Goal: Task Accomplishment & Management: Complete application form

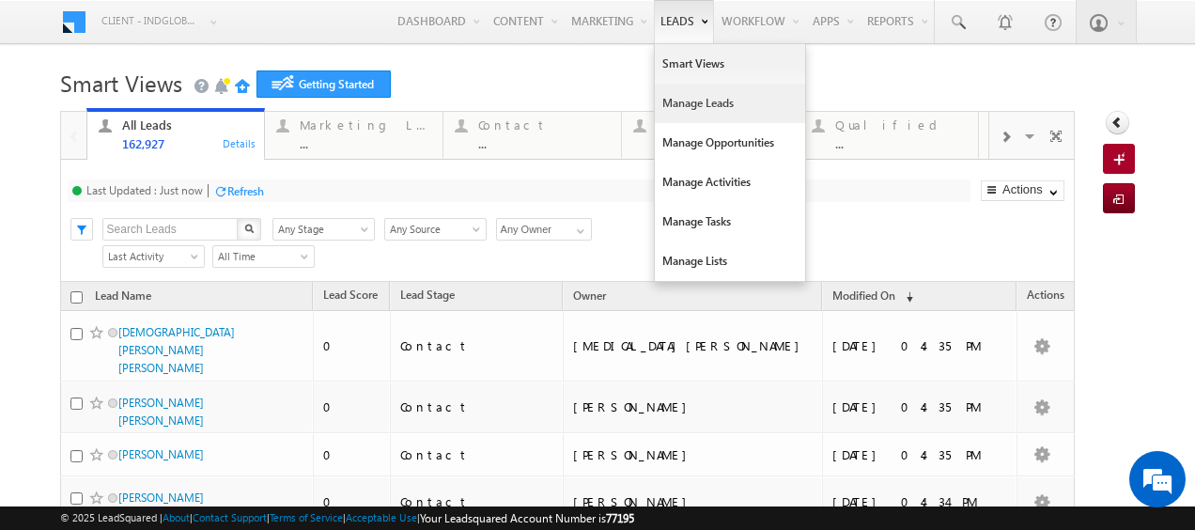
click at [695, 109] on link "Manage Leads" at bounding box center [730, 103] width 150 height 39
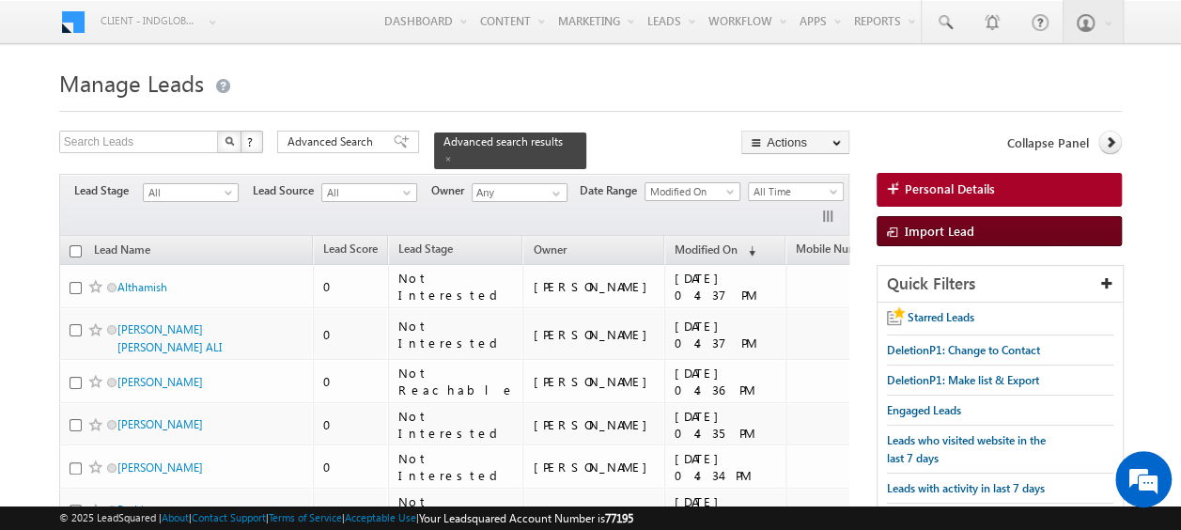
click at [959, 224] on span "Import Lead" at bounding box center [940, 231] width 70 height 16
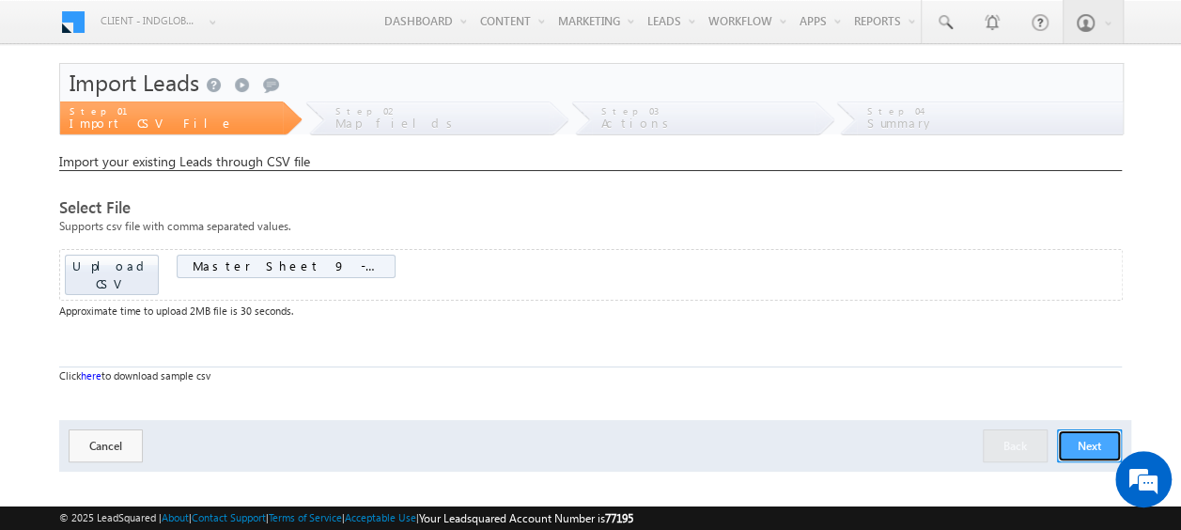
click at [1085, 429] on button "Next" at bounding box center [1089, 445] width 65 height 33
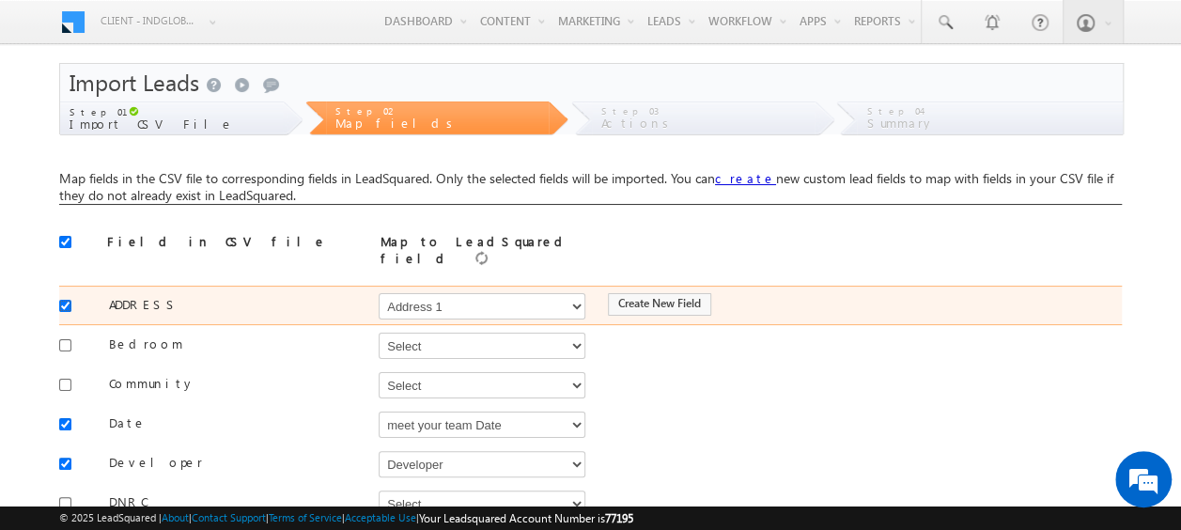
click at [66, 300] on input "checkbox" at bounding box center [65, 306] width 12 height 12
checkbox input "false"
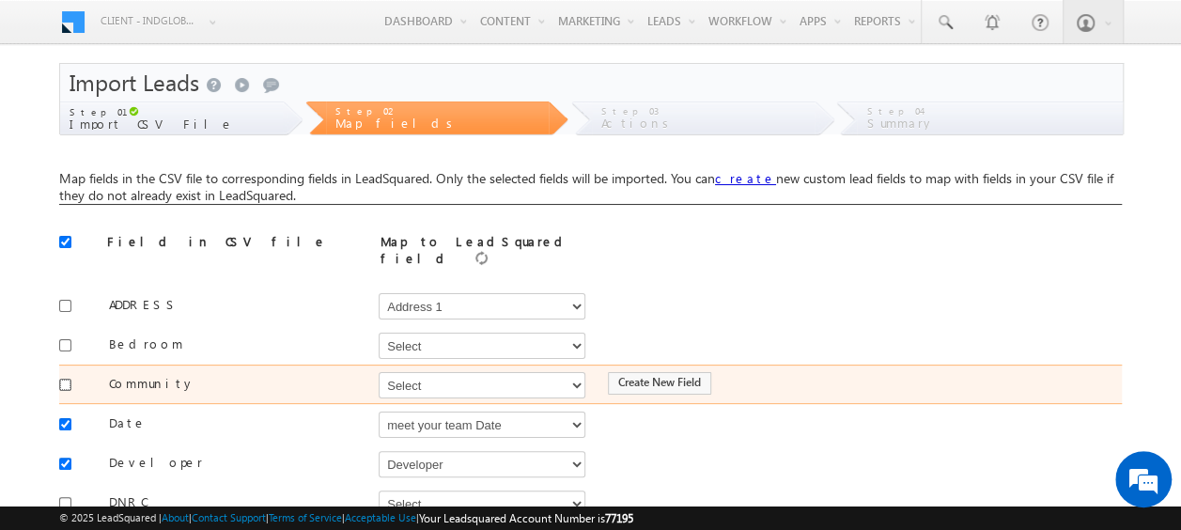
click at [66, 379] on input "checkbox" at bounding box center [65, 385] width 12 height 12
checkbox input "true"
click at [484, 372] on select "Select Select Address 1 Address 2 Budget Building Name Buyer Persona Campaign N…" at bounding box center [482, 385] width 207 height 26
select select "mx_Master_Project"
click at [379, 372] on select "Select Select Address 1 Address 2 Budget Building Name Buyer Persona Campaign N…" at bounding box center [482, 385] width 207 height 26
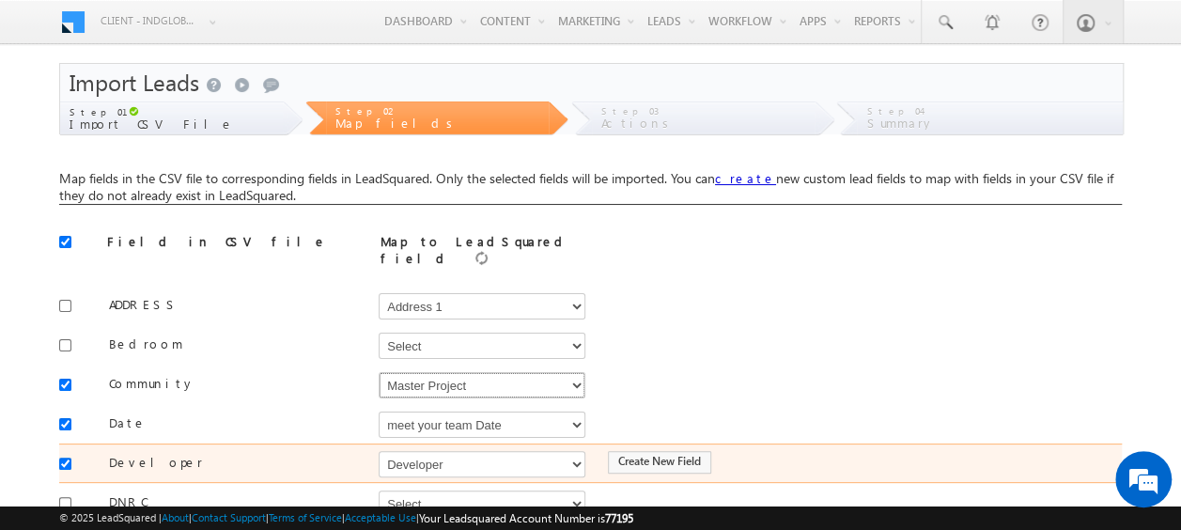
scroll to position [94, 0]
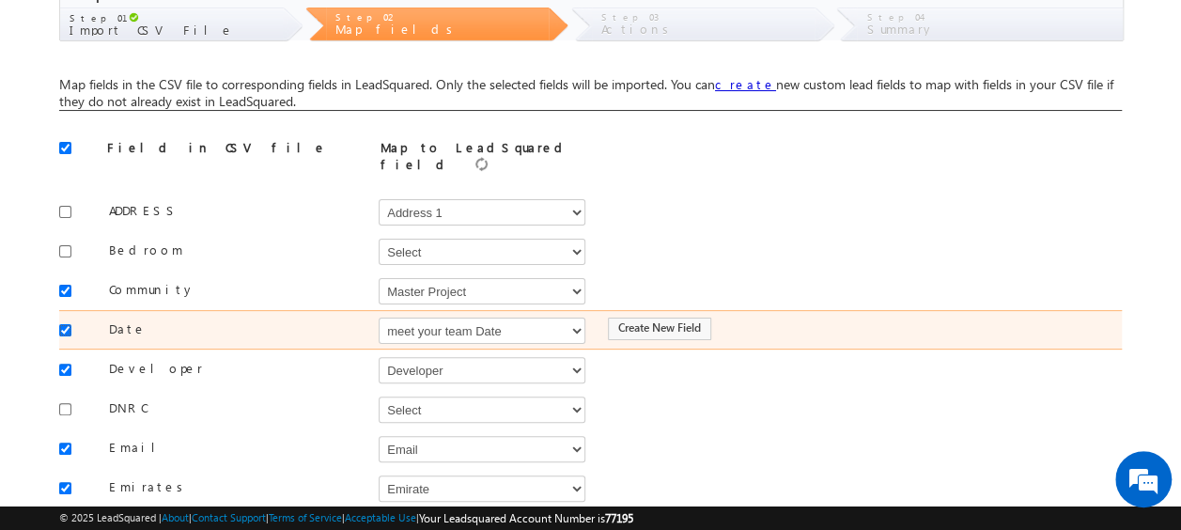
click at [62, 324] on input "checkbox" at bounding box center [65, 330] width 12 height 12
checkbox input "false"
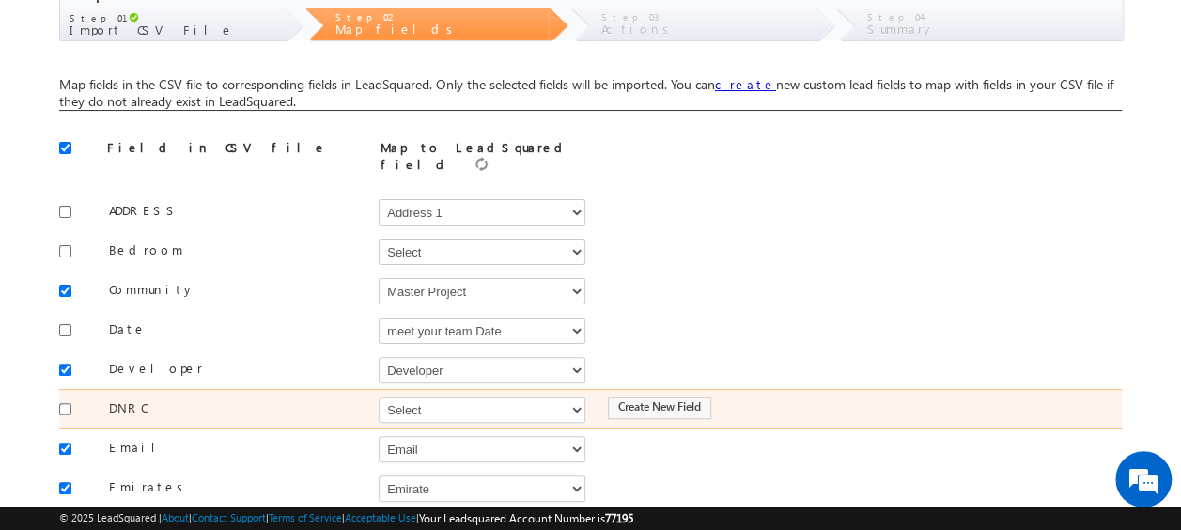
click at [61, 395] on div at bounding box center [70, 408] width 22 height 26
click at [70, 403] on input "checkbox" at bounding box center [65, 409] width 12 height 12
checkbox input "true"
click at [483, 402] on select "Select Select Address 1 Address 2 Budget Building Name Buyer Persona Campaign N…" at bounding box center [482, 410] width 207 height 26
select select "mx_DNCR_Status"
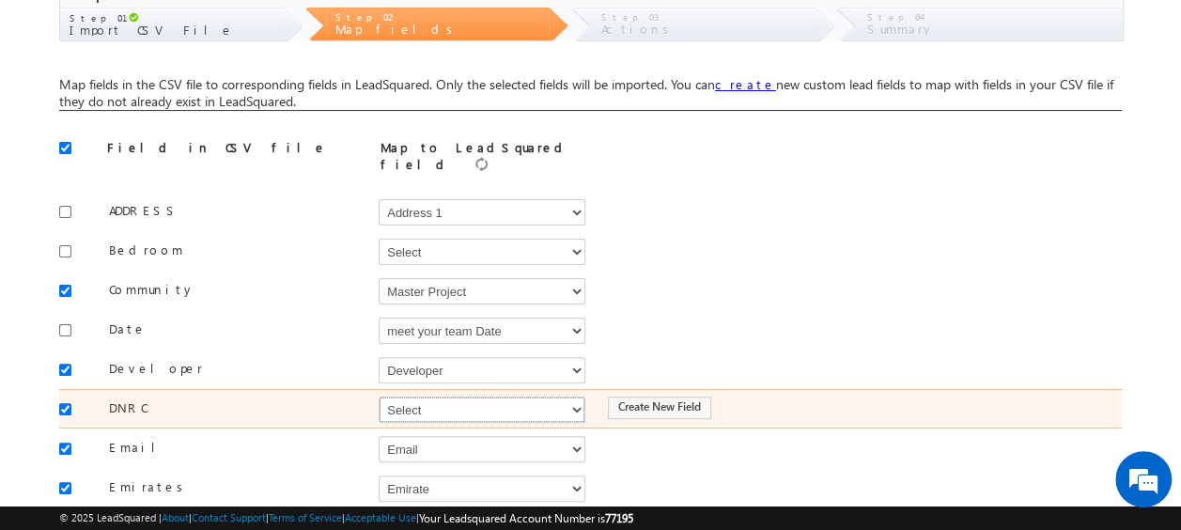
click at [379, 397] on select "Select Select Address 1 Address 2 Budget Building Name Buyer Persona Campaign N…" at bounding box center [482, 410] width 207 height 26
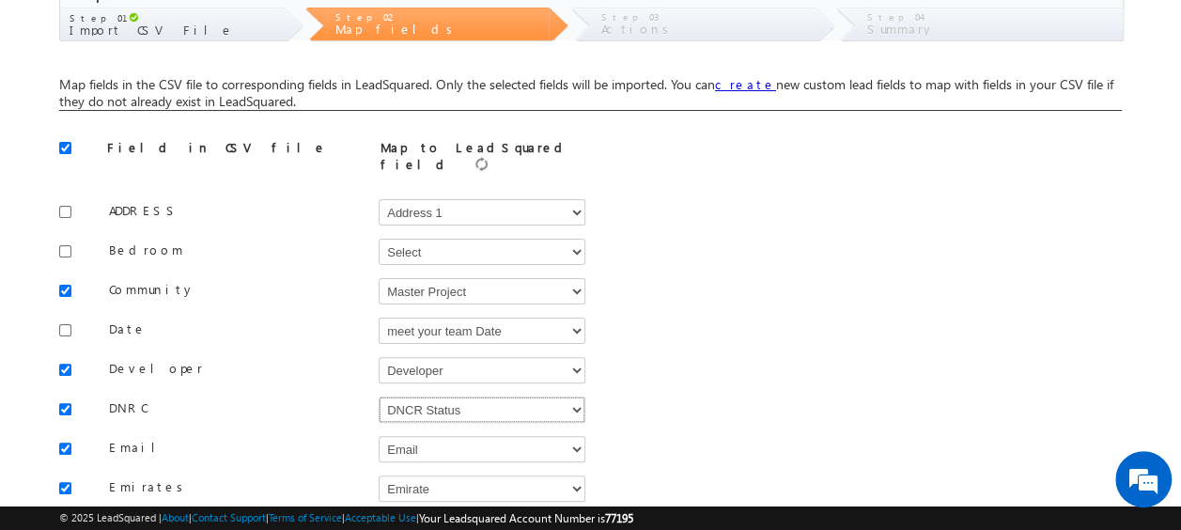
scroll to position [282, 0]
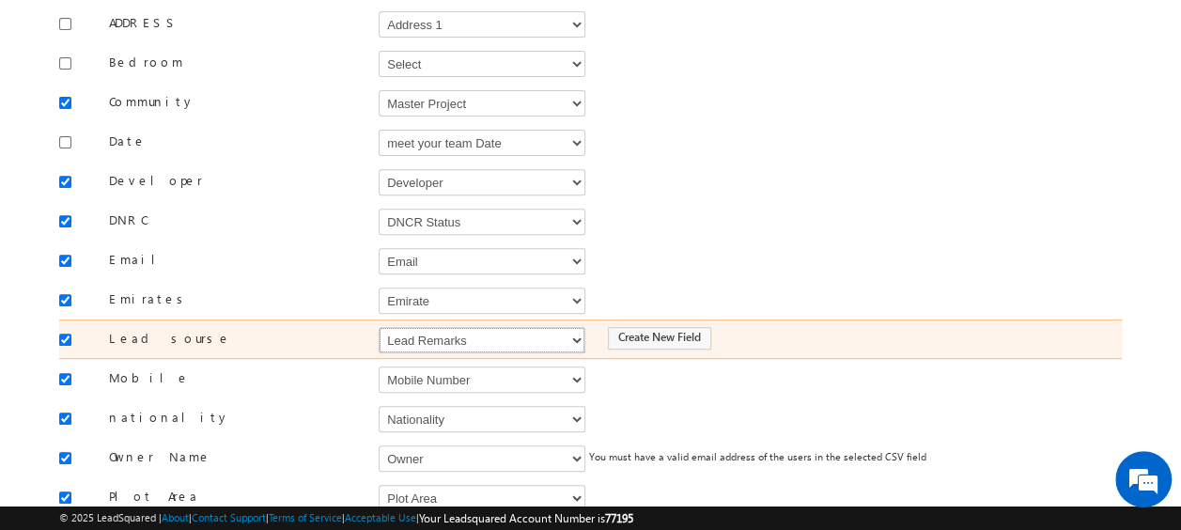
click at [393, 330] on select "Select Select Address 1 Address 2 Budget Building Name Buyer Persona Campaign N…" at bounding box center [482, 340] width 207 height 26
select select "Source"
click at [379, 327] on select "Select Select Address 1 Address 2 Budget Building Name Buyer Persona Campaign N…" at bounding box center [482, 340] width 207 height 26
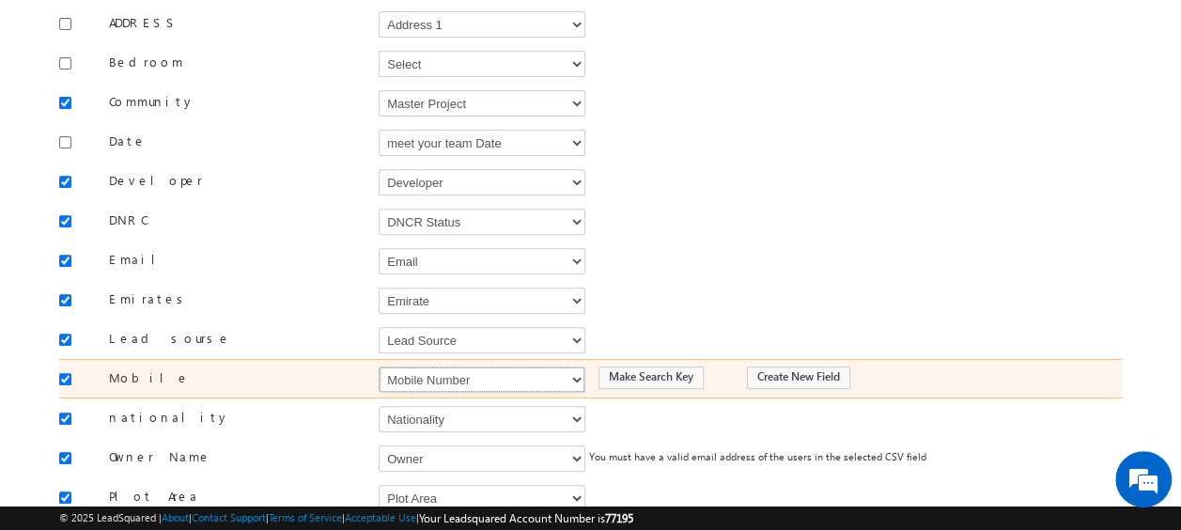
click at [412, 367] on select "Select Select Address 1 Address 2 Budget Building Name Buyer Persona Campaign N…" at bounding box center [482, 380] width 207 height 26
select select "Phone"
click at [379, 367] on select "Select Select Address 1 Address 2 Budget Building Name Buyer Persona Campaign N…" at bounding box center [482, 380] width 207 height 26
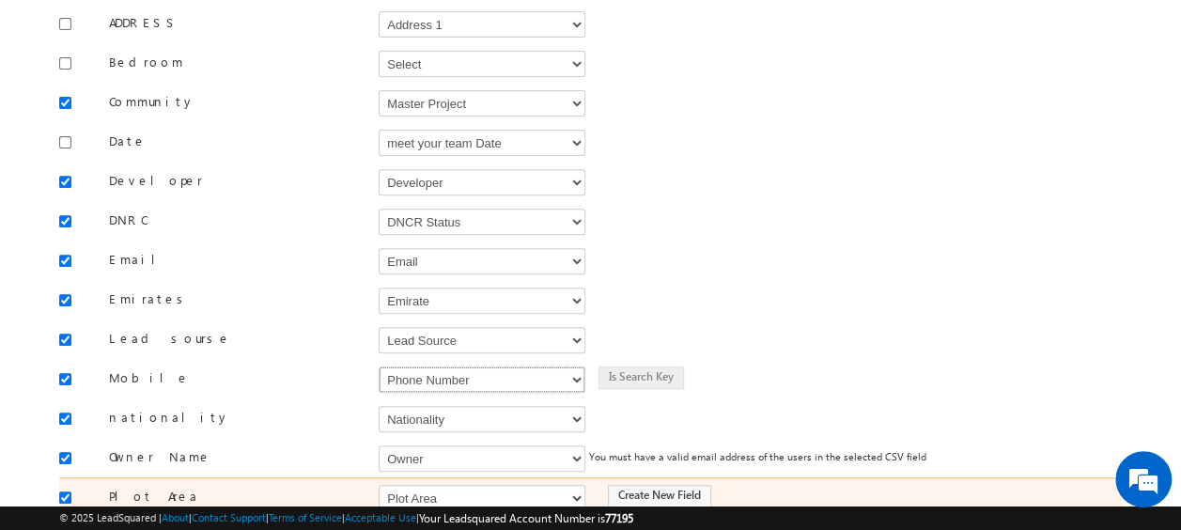
scroll to position [376, 0]
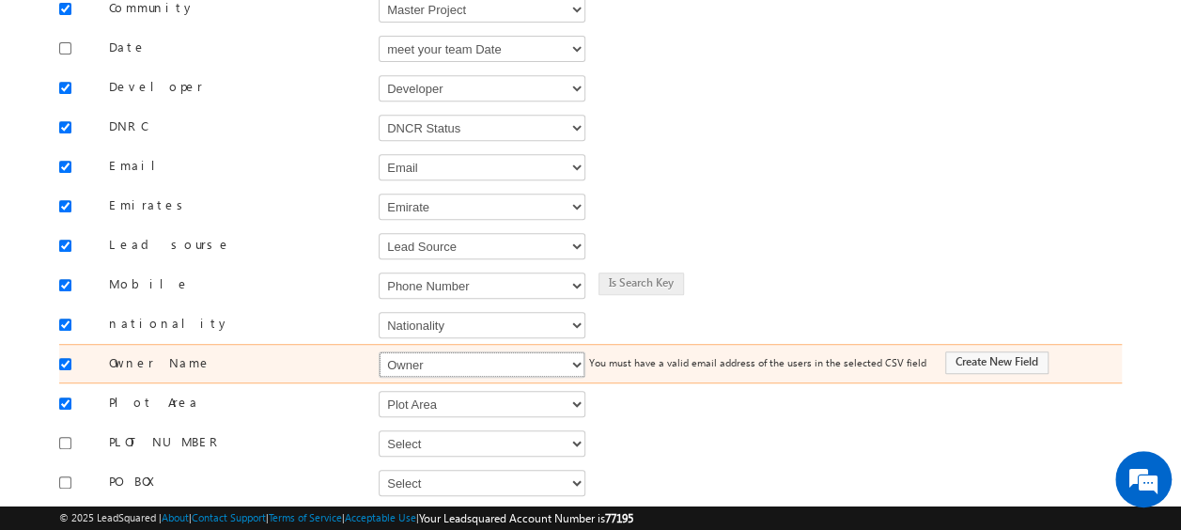
click at [396, 351] on select "Select Select Address 1 Address 2 Budget Building Name Buyer Persona Campaign N…" at bounding box center [482, 364] width 207 height 26
select select "FirstName"
click at [379, 351] on select "Select Select Address 1 Address 2 Budget Building Name Buyer Persona Campaign N…" at bounding box center [482, 364] width 207 height 26
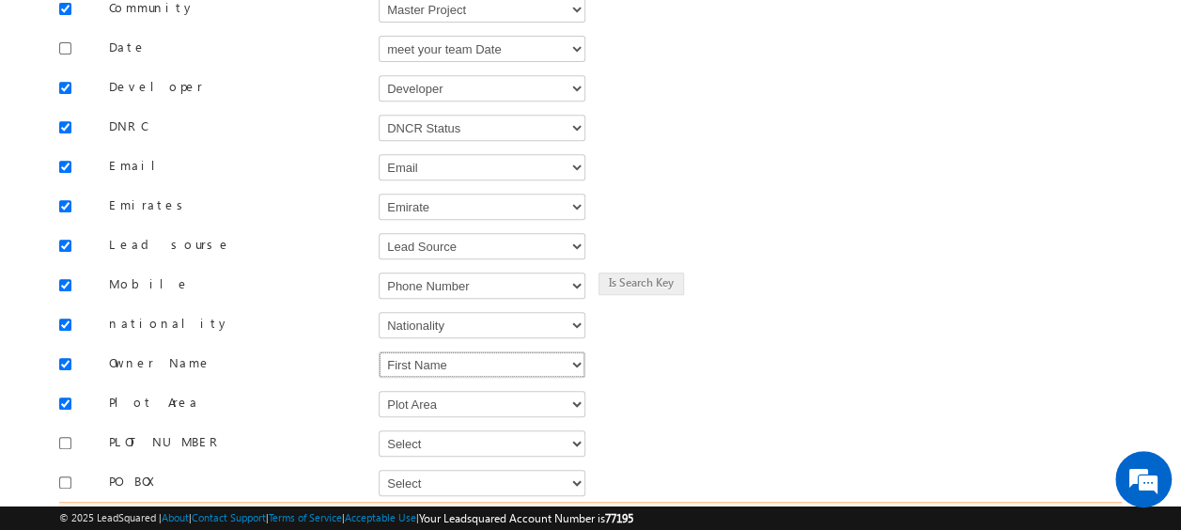
scroll to position [564, 0]
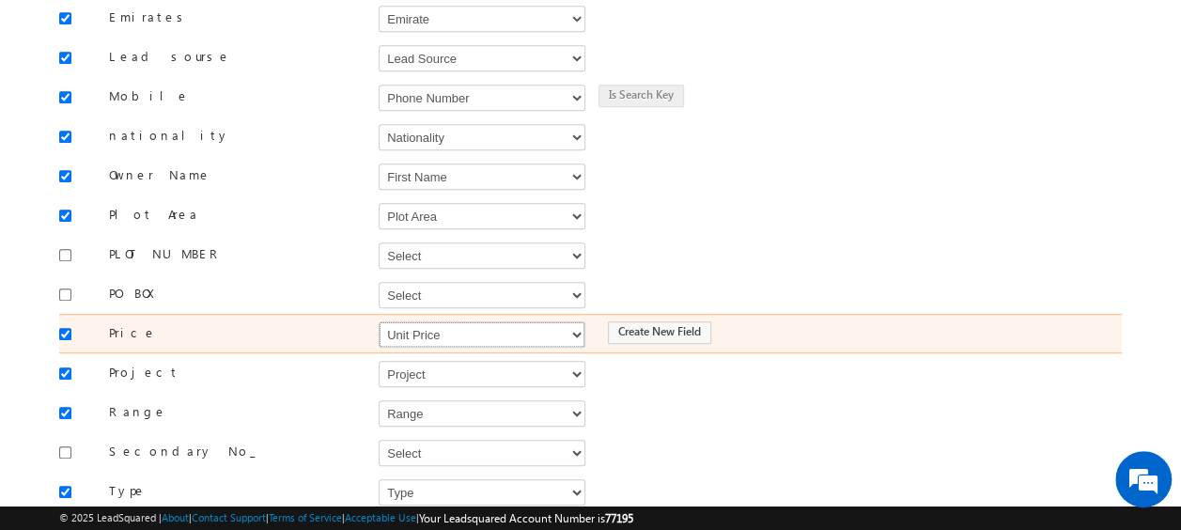
click at [398, 321] on select "Select Select Address 1 Address 2 Budget Building Name Buyer Persona Campaign N…" at bounding box center [482, 334] width 207 height 26
select select "mx_Unit_Number"
click at [379, 321] on select "Select Select Address 1 Address 2 Budget Building Name Buyer Persona Campaign N…" at bounding box center [482, 334] width 207 height 26
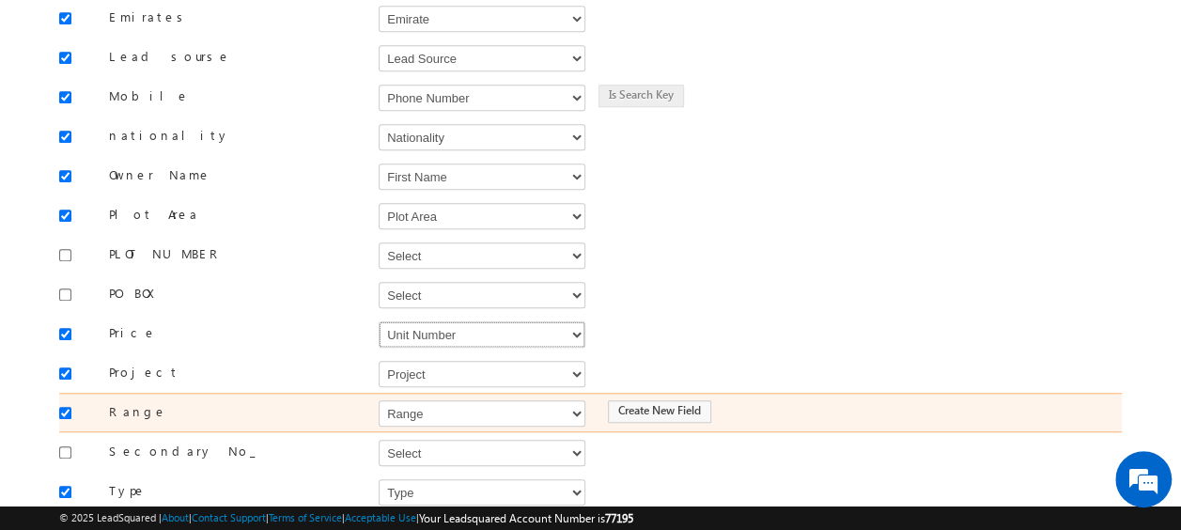
scroll to position [658, 0]
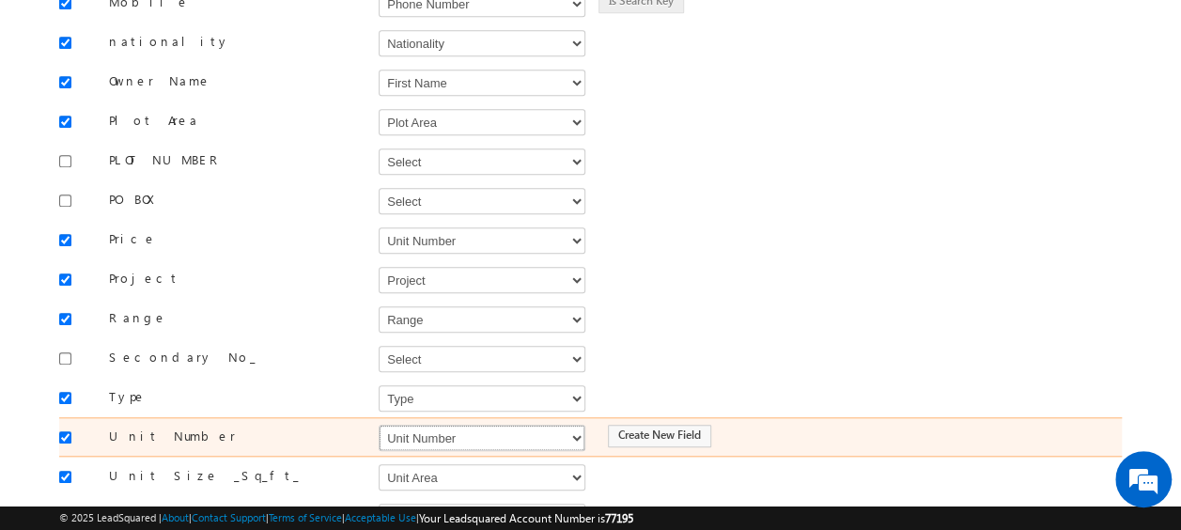
click at [459, 425] on select "Select Select Address 1 Address 2 Budget Building Name Buyer Persona Campaign N…" at bounding box center [482, 438] width 207 height 26
select select "mx_Unit_No"
click at [379, 425] on select "Select Select Address 1 Address 2 Budget Building Name Buyer Persona Campaign N…" at bounding box center [482, 438] width 207 height 26
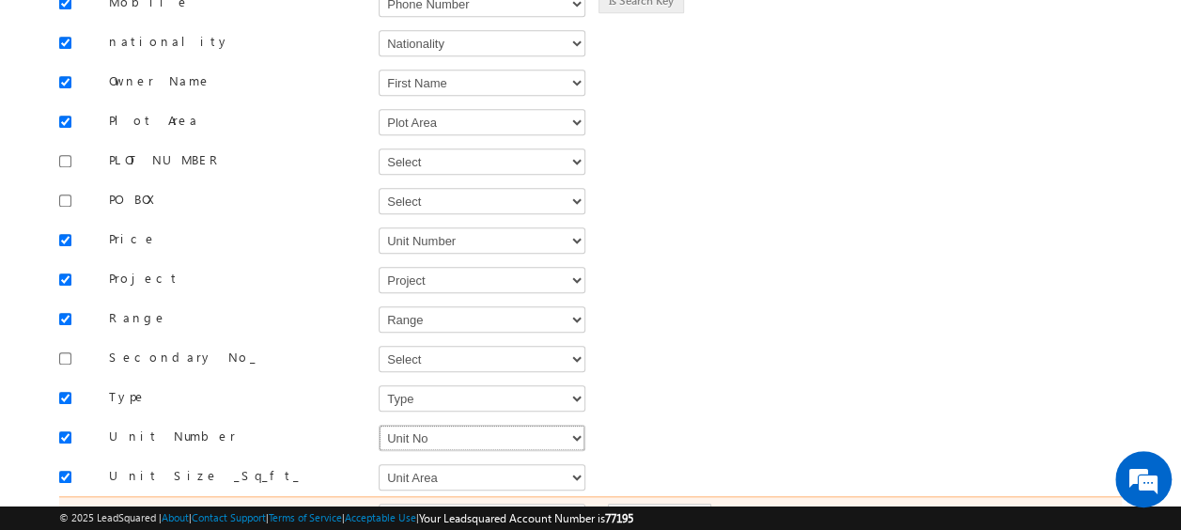
scroll to position [824, 0]
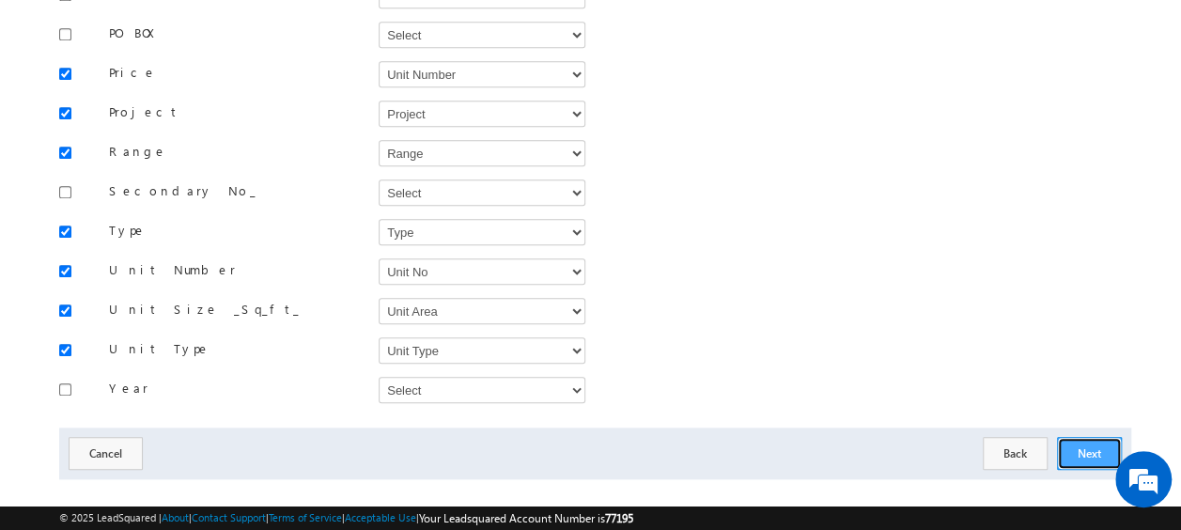
click at [1101, 437] on button "Next" at bounding box center [1089, 453] width 65 height 33
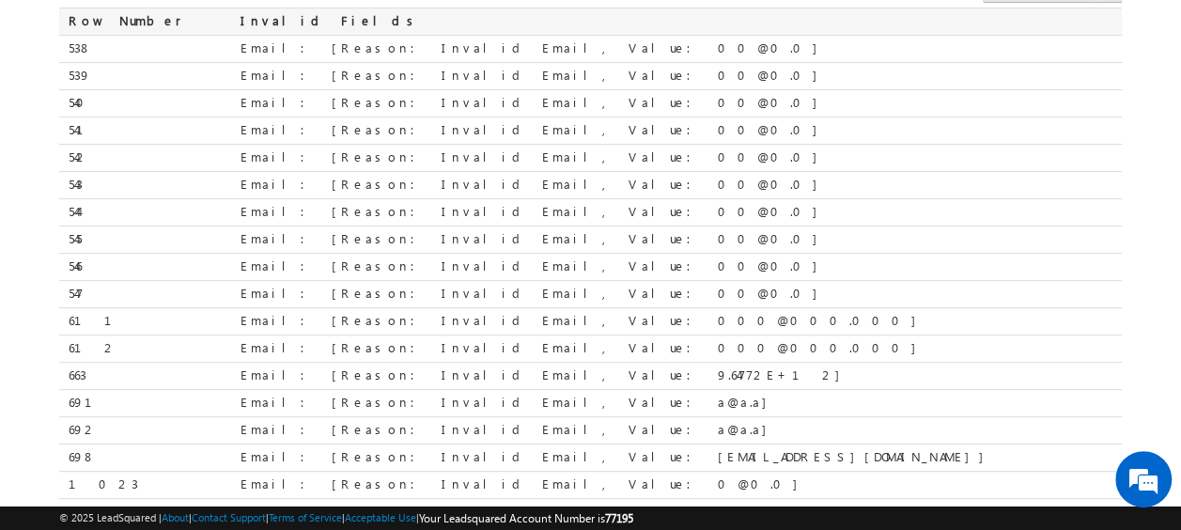
scroll to position [415, 0]
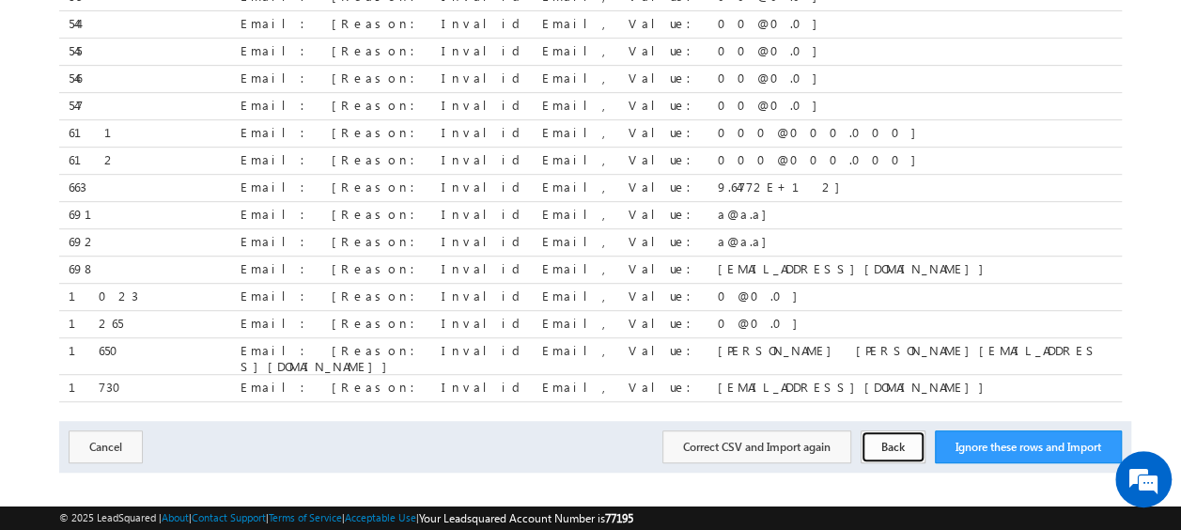
click at [888, 430] on button "Back" at bounding box center [893, 446] width 65 height 33
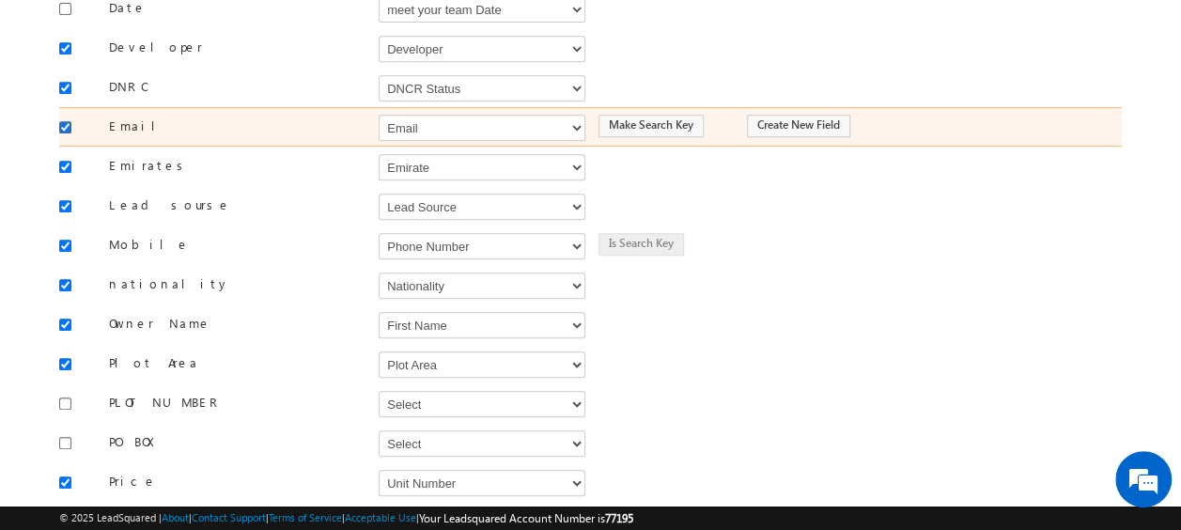
click at [59, 121] on input "checkbox" at bounding box center [65, 127] width 12 height 12
checkbox input "false"
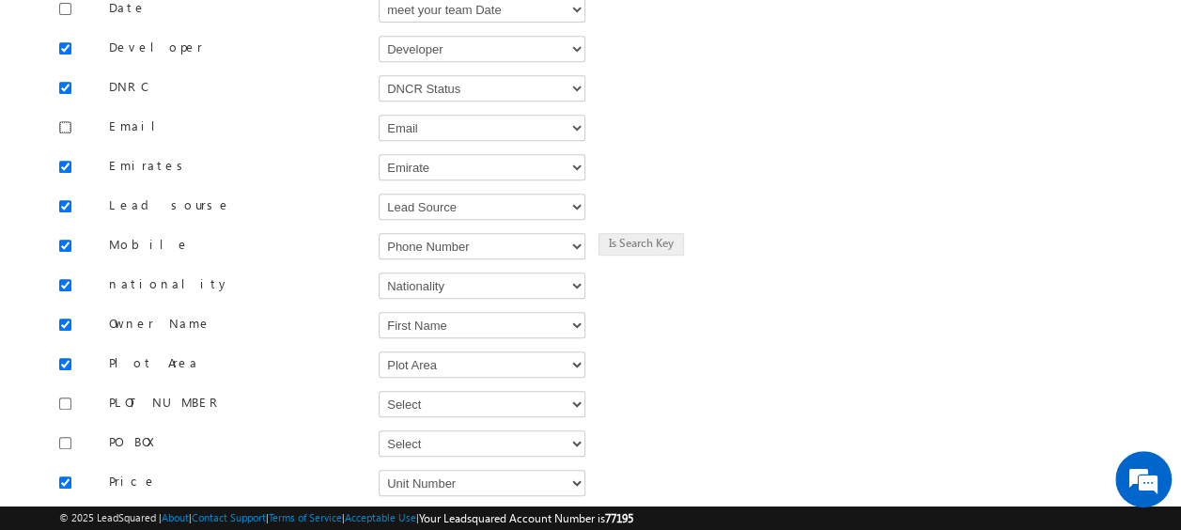
scroll to position [824, 0]
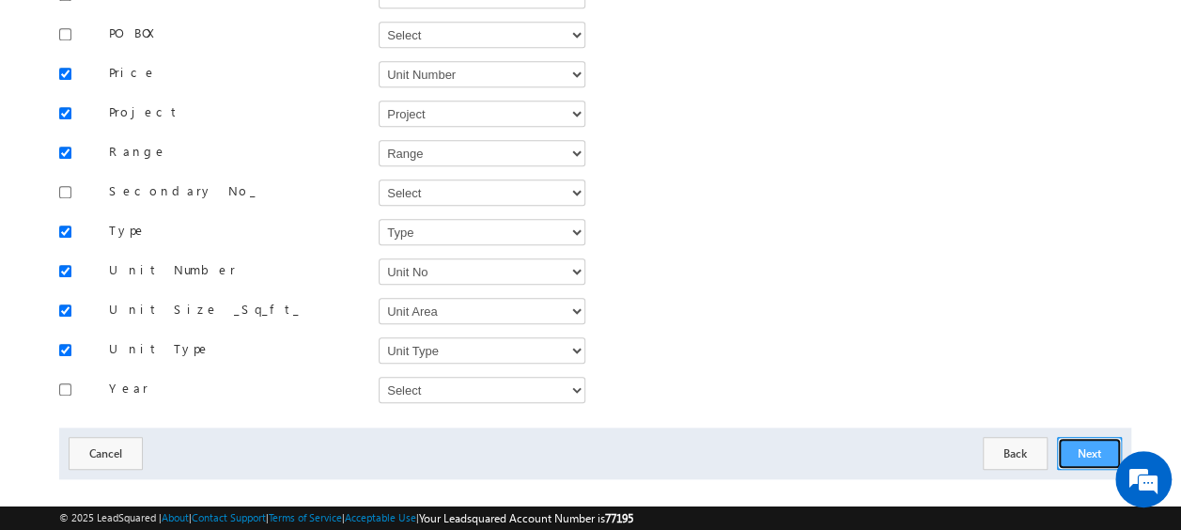
click at [1107, 437] on button "Next" at bounding box center [1089, 453] width 65 height 33
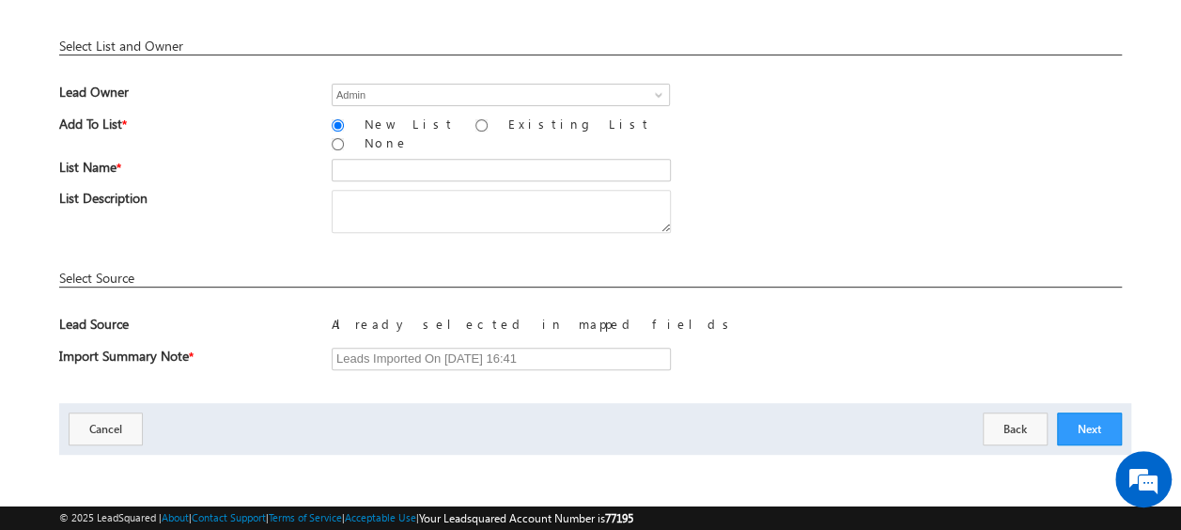
scroll to position [276, 0]
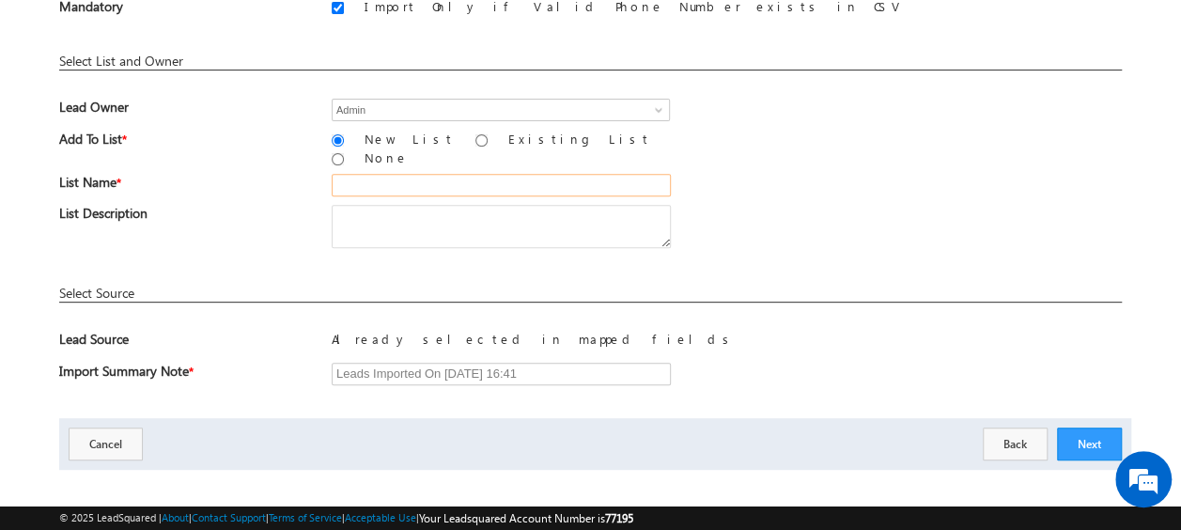
click at [383, 174] on input "text" at bounding box center [501, 185] width 339 height 23
type input "19_Aug_2025_MS_09"
click at [771, 229] on div "List Description" at bounding box center [590, 231] width 1063 height 52
click at [1085, 429] on button "Next" at bounding box center [1089, 444] width 65 height 33
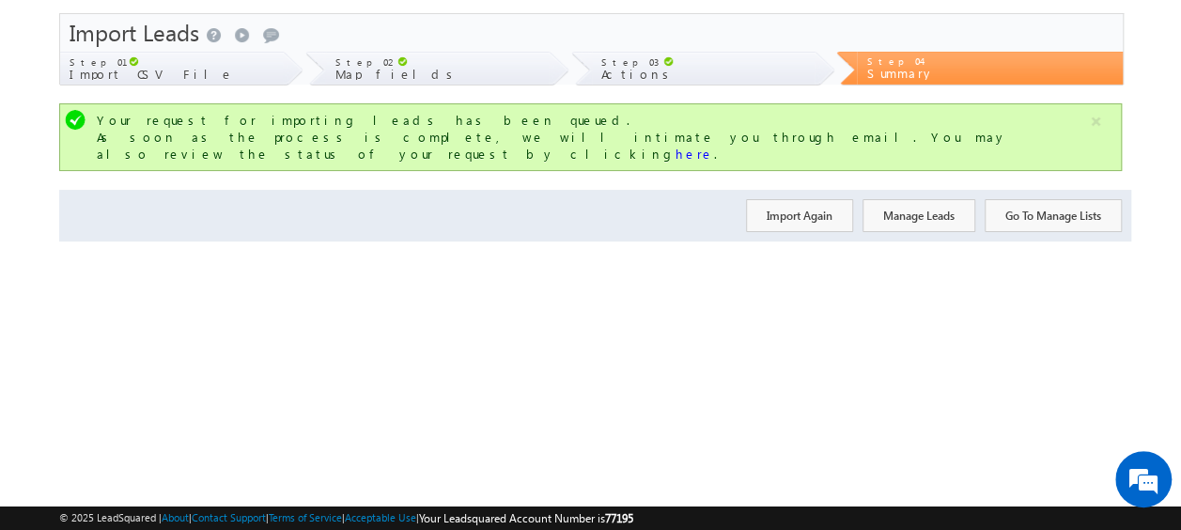
scroll to position [0, 0]
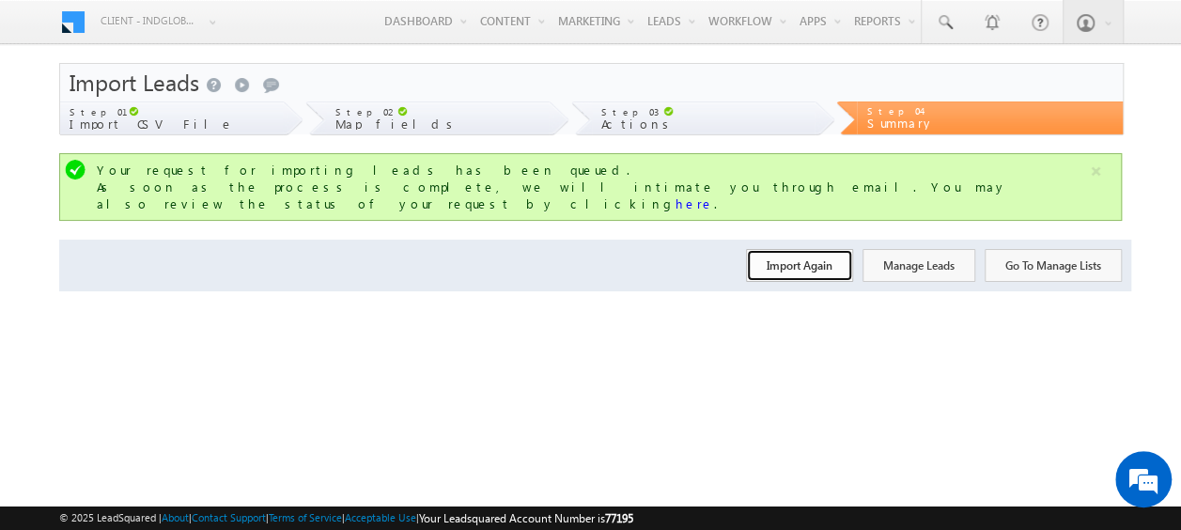
click at [824, 252] on button "Import Again" at bounding box center [799, 265] width 107 height 33
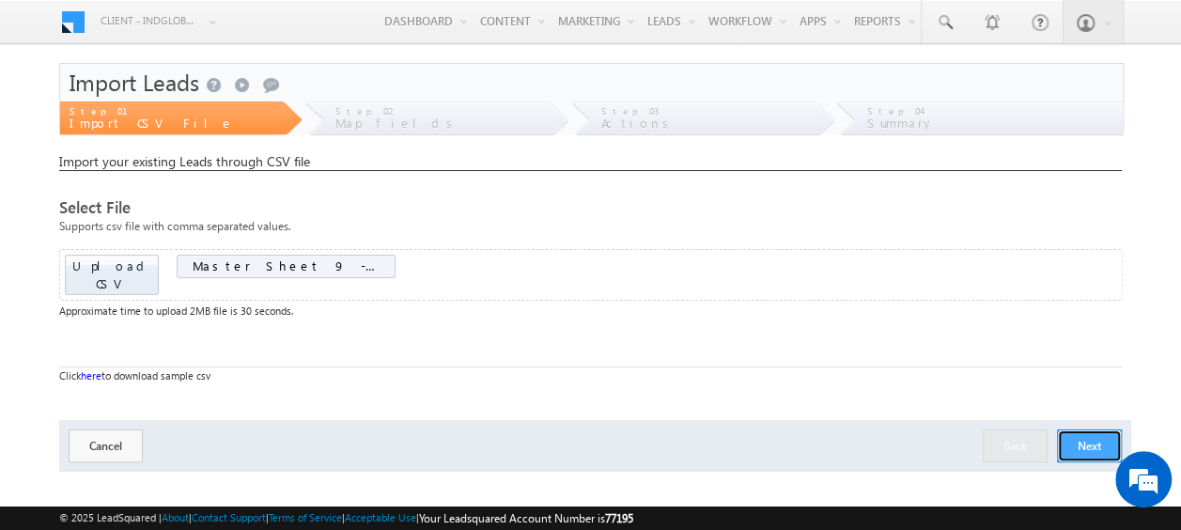
click at [1085, 429] on button "Next" at bounding box center [1089, 445] width 65 height 33
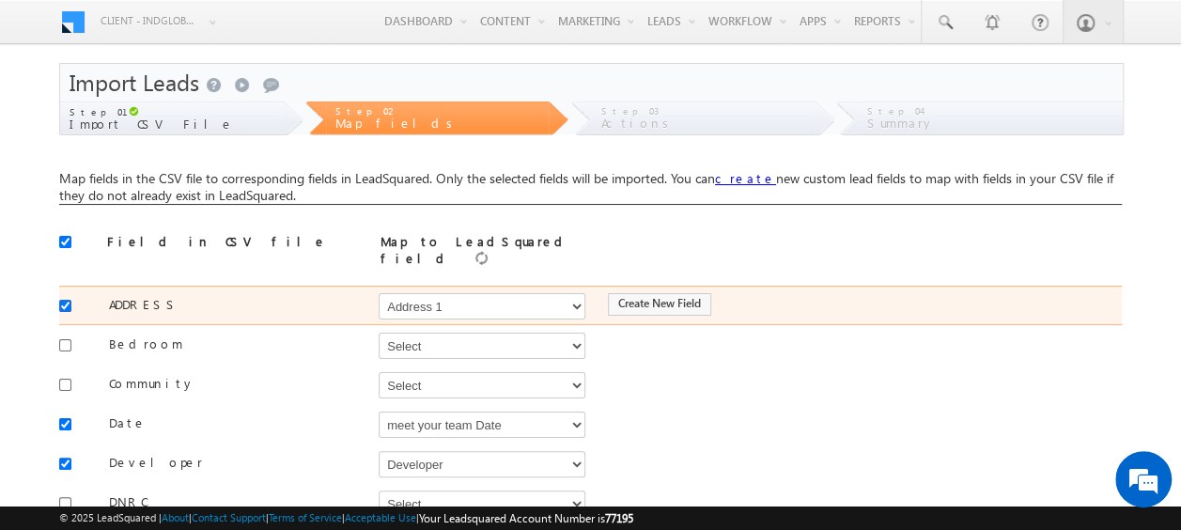
click at [67, 300] on input "checkbox" at bounding box center [65, 306] width 12 height 12
checkbox input "false"
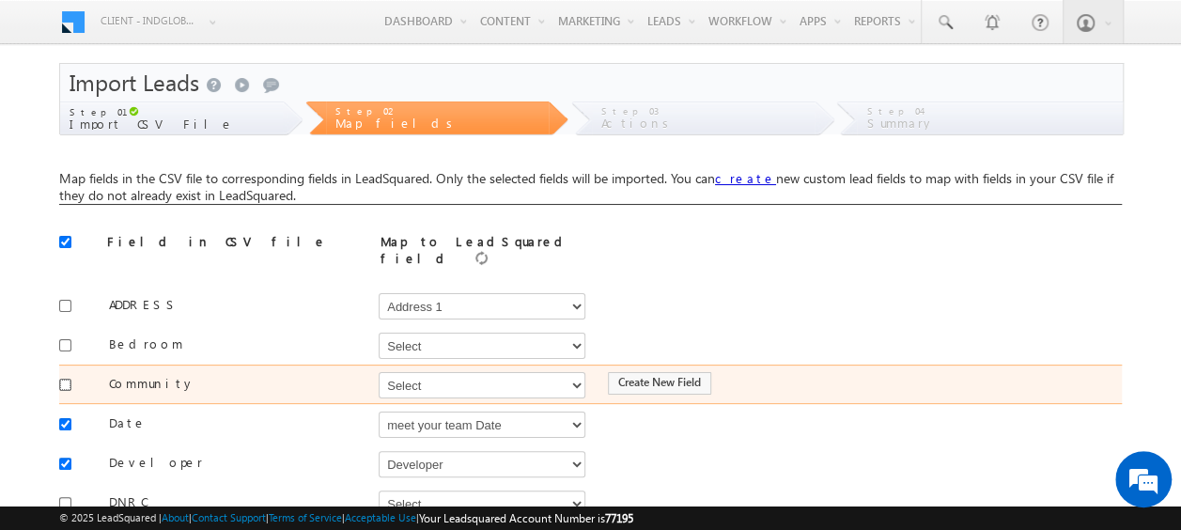
click at [66, 379] on input "checkbox" at bounding box center [65, 385] width 12 height 12
checkbox input "true"
click at [406, 376] on select "Select Select Address 1 Address 2 Budget Building Name Buyer Persona Campaign N…" at bounding box center [482, 385] width 207 height 26
select select "mx_Master_Project"
click at [379, 372] on select "Select Select Address 1 Address 2 Budget Building Name Buyer Persona Campaign N…" at bounding box center [482, 385] width 207 height 26
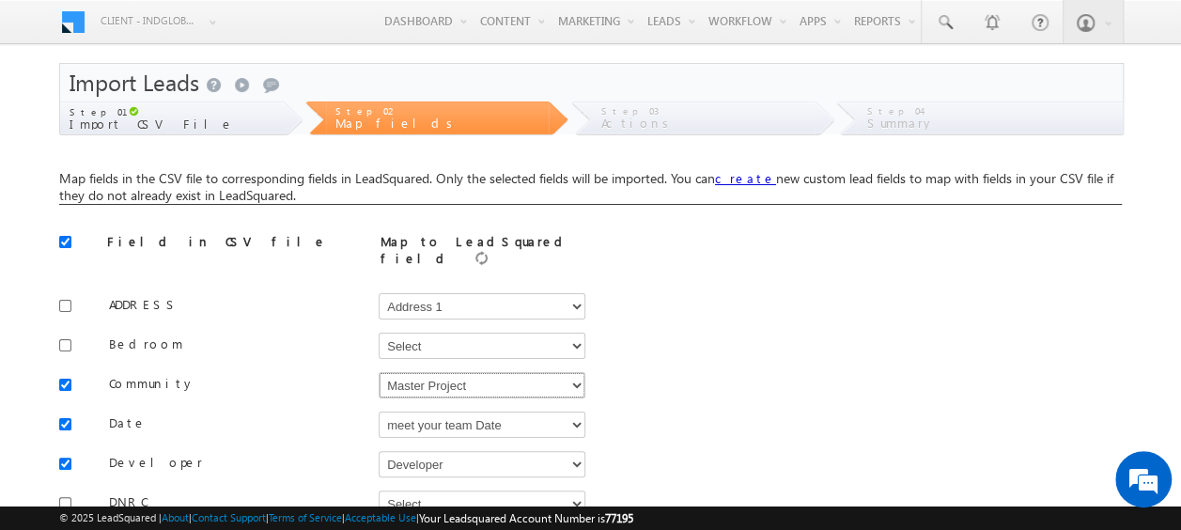
scroll to position [94, 0]
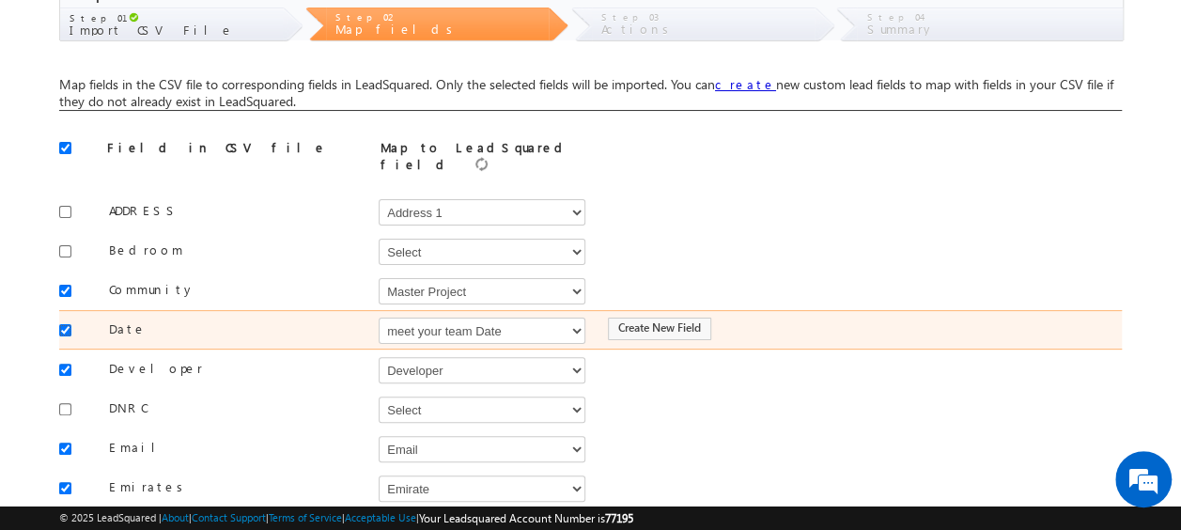
click at [69, 324] on input "checkbox" at bounding box center [65, 330] width 12 height 12
checkbox input "false"
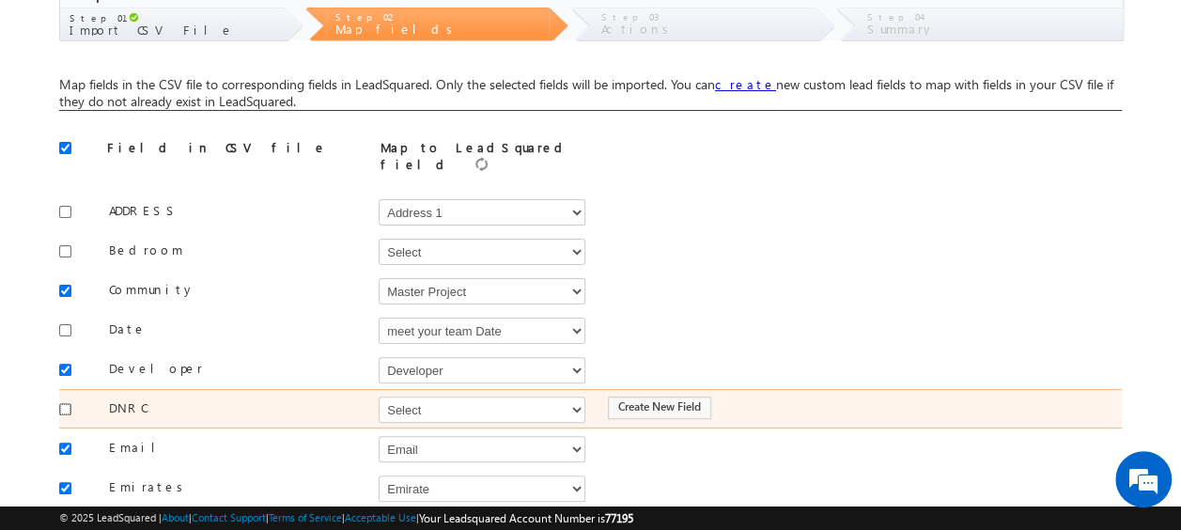
click at [60, 403] on input "checkbox" at bounding box center [65, 409] width 12 height 12
checkbox input "true"
click at [398, 397] on select "Select Select Address 1 Address 2 Budget Building Name Buyer Persona Campaign N…" at bounding box center [482, 410] width 207 height 26
select select "mx_DNCR_Status"
click at [379, 397] on select "Select Select Address 1 Address 2 Budget Building Name Buyer Persona Campaign N…" at bounding box center [482, 410] width 207 height 26
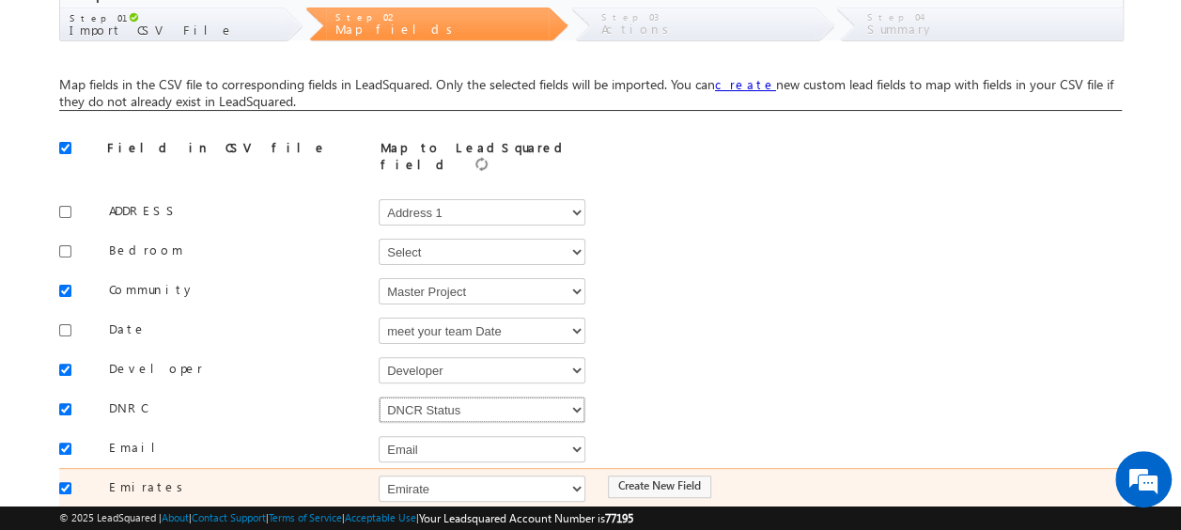
scroll to position [188, 0]
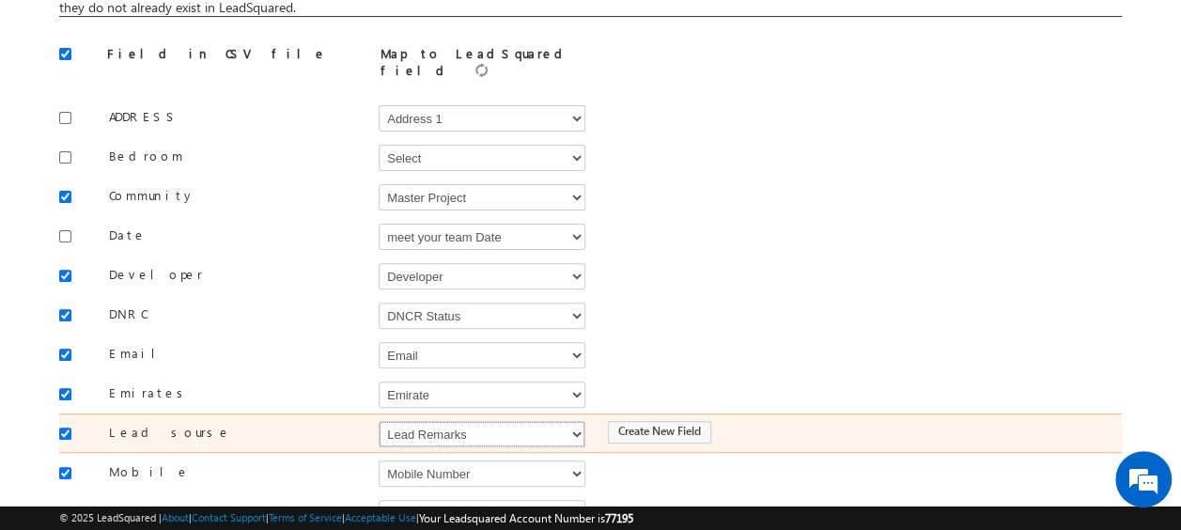
click at [415, 421] on select "Select Select Address 1 Address 2 Budget Building Name Buyer Persona Campaign N…" at bounding box center [482, 434] width 207 height 26
select select "Source"
click at [379, 421] on select "Select Select Address 1 Address 2 Budget Building Name Buyer Persona Campaign N…" at bounding box center [482, 434] width 207 height 26
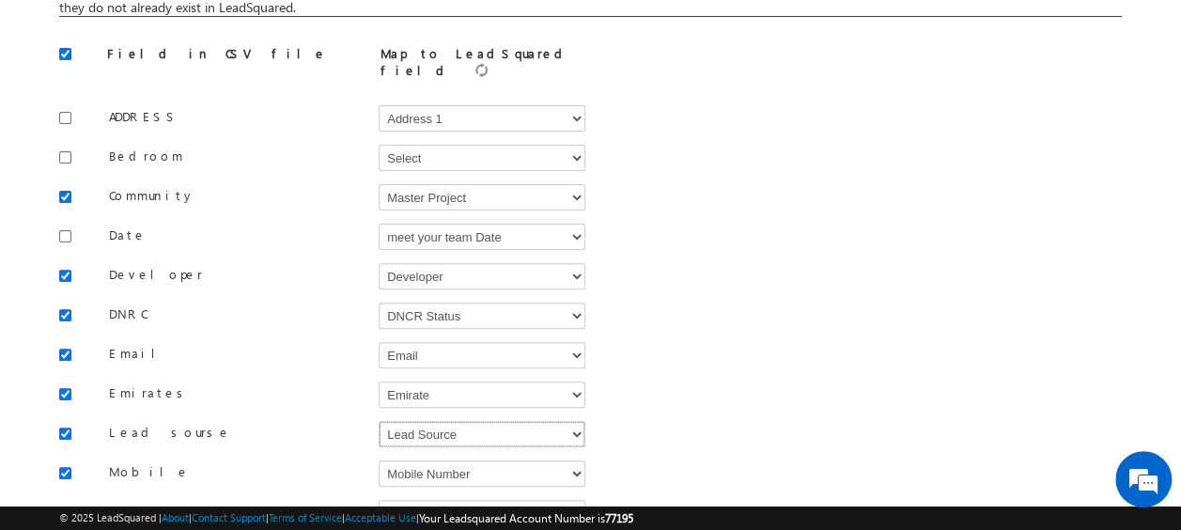
scroll to position [376, 0]
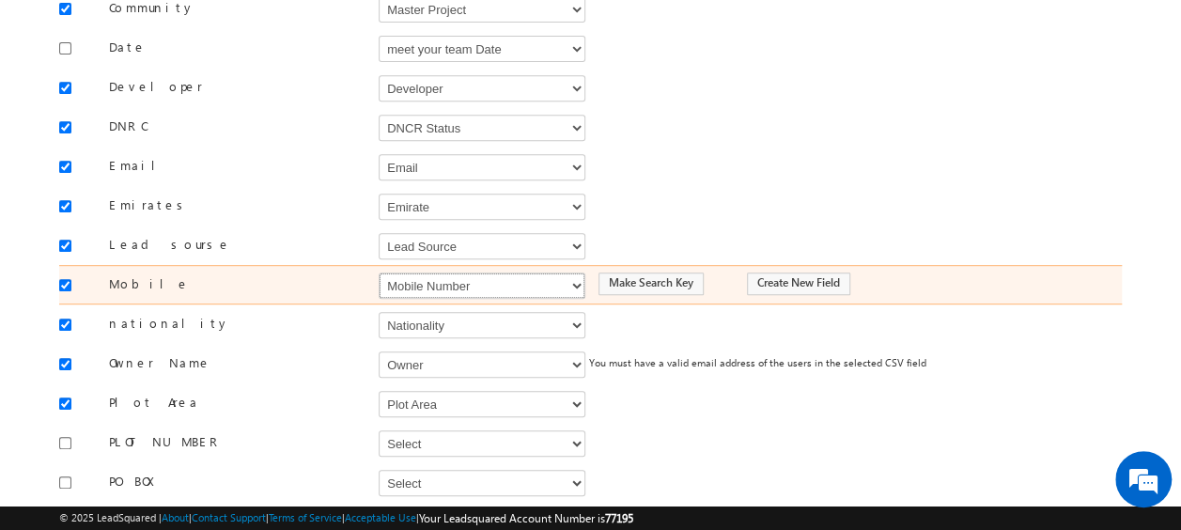
click at [438, 273] on select "Select Select Address 1 Address 2 Budget Building Name Buyer Persona Campaign N…" at bounding box center [482, 286] width 207 height 26
select select "Phone"
click at [379, 273] on select "Select Select Address 1 Address 2 Budget Building Name Buyer Persona Campaign N…" at bounding box center [482, 286] width 207 height 26
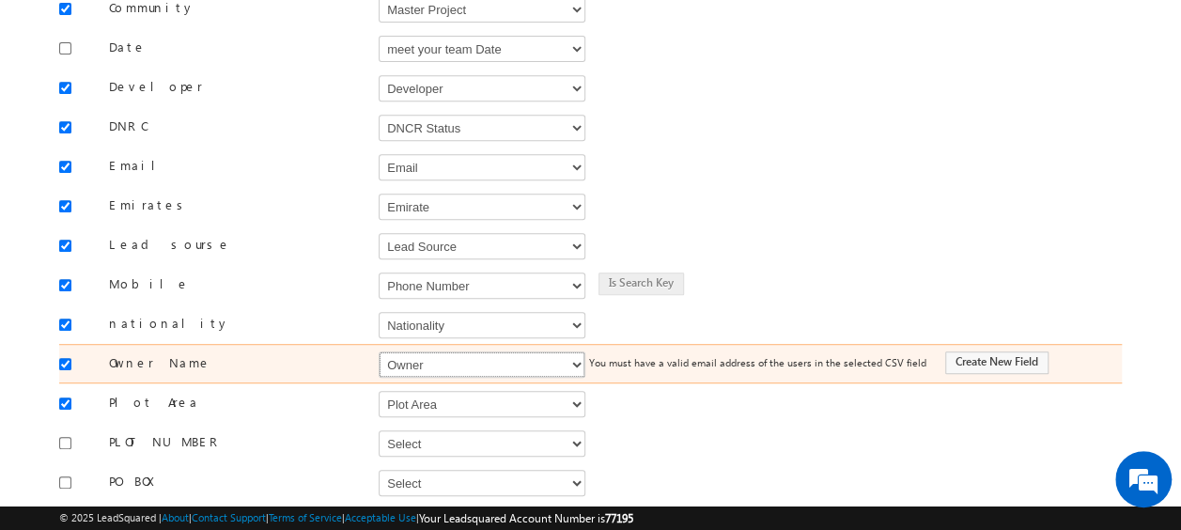
click at [408, 351] on select "Select Select Address 1 Address 2 Budget Building Name Buyer Persona Campaign N…" at bounding box center [482, 364] width 207 height 26
select select "FirstName"
click at [379, 351] on select "Select Select Address 1 Address 2 Budget Building Name Buyer Persona Campaign N…" at bounding box center [482, 364] width 207 height 26
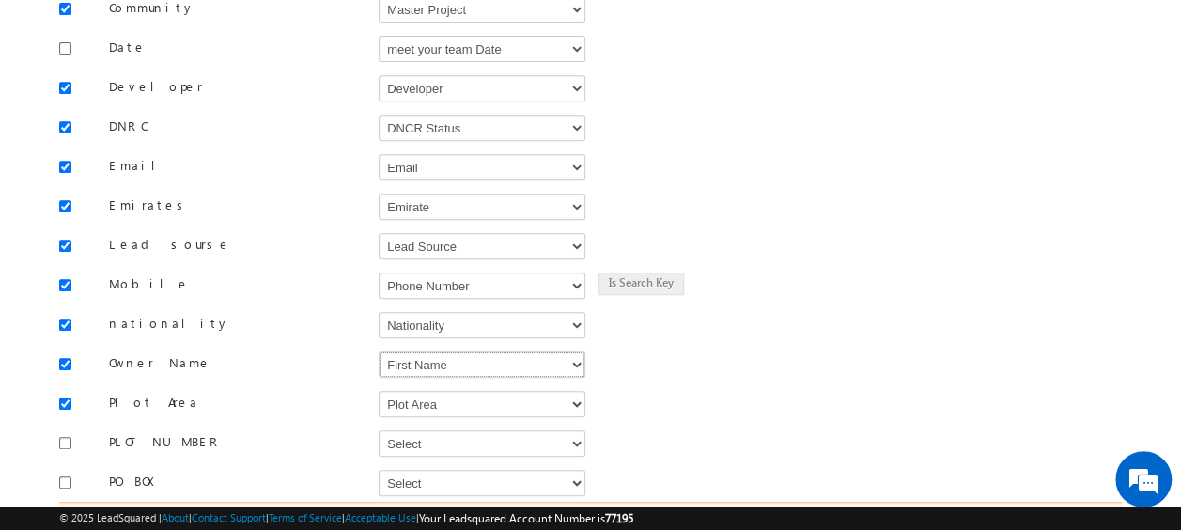
scroll to position [470, 0]
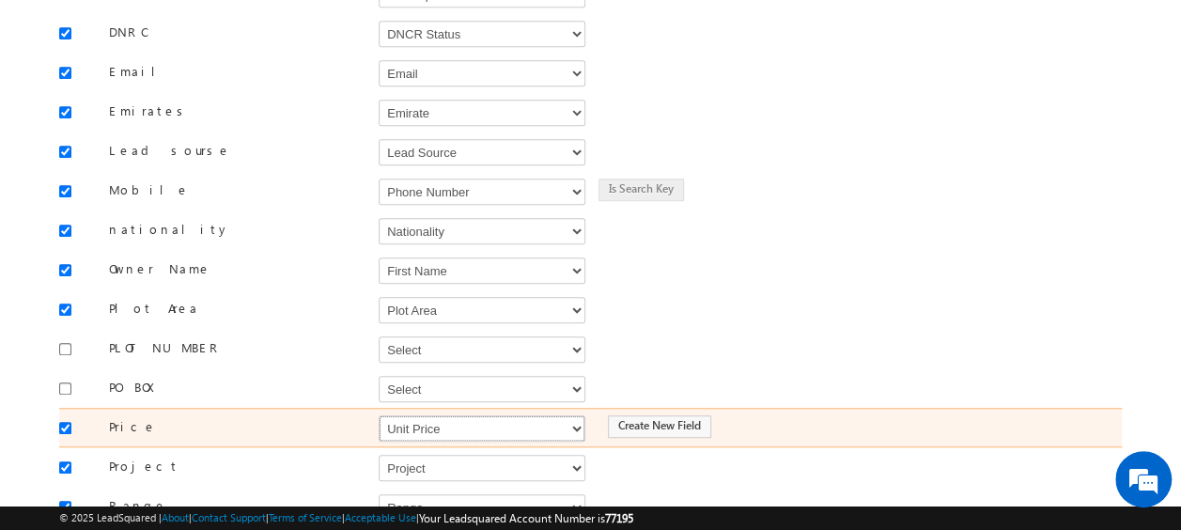
click at [430, 415] on select "Select Select Address 1 Address 2 Budget Building Name Buyer Persona Campaign N…" at bounding box center [482, 428] width 207 height 26
select select "mx_Unit_Number"
click at [379, 415] on select "Select Select Address 1 Address 2 Budget Building Name Buyer Persona Campaign N…" at bounding box center [482, 428] width 207 height 26
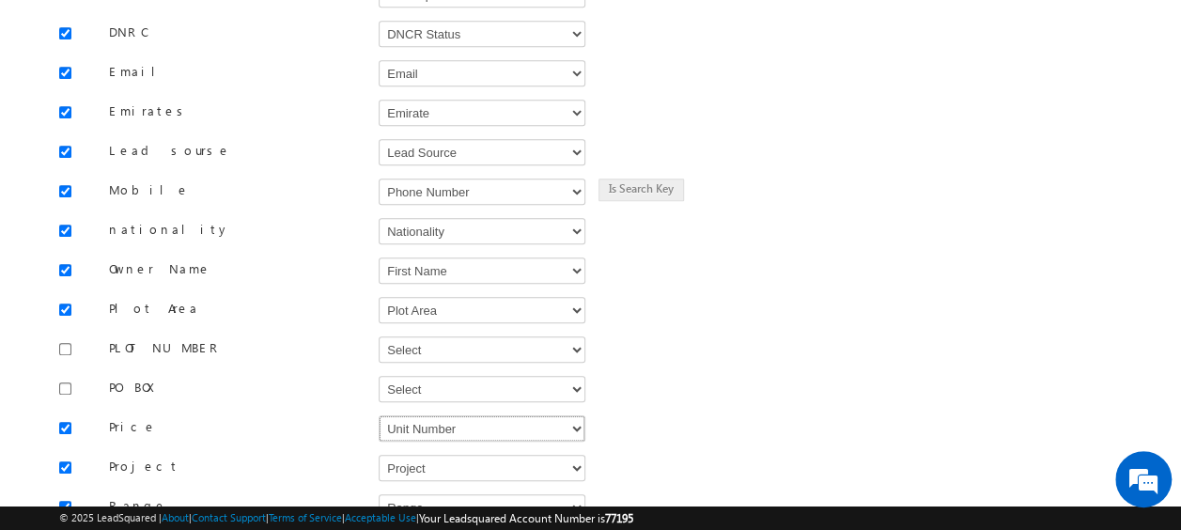
scroll to position [658, 0]
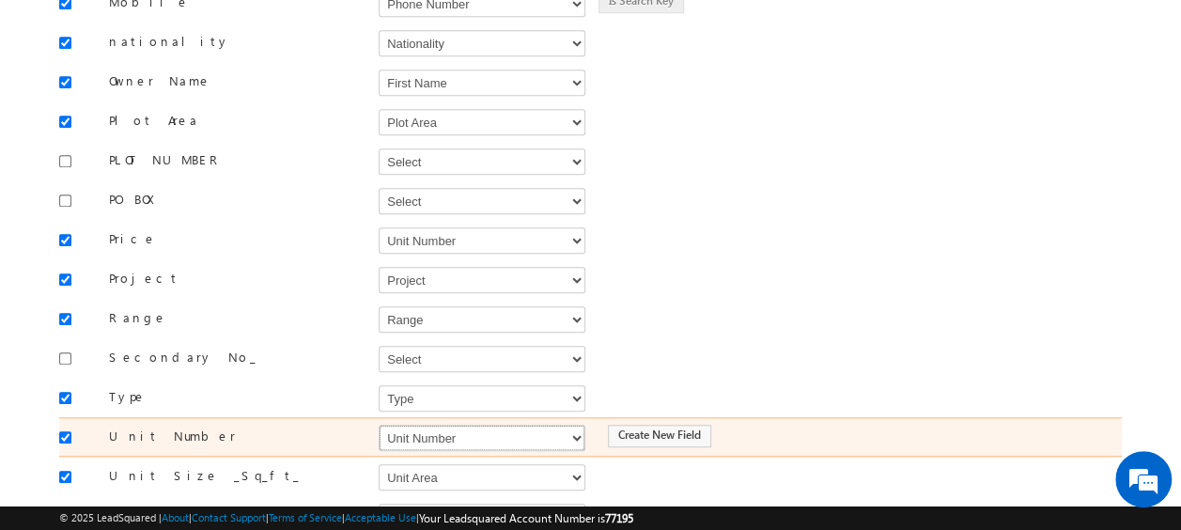
click at [449, 425] on select "Select Select Address 1 Address 2 Budget Building Name Buyer Persona Campaign N…" at bounding box center [482, 438] width 207 height 26
select select "mx_Unit_No"
click at [379, 425] on select "Select Select Address 1 Address 2 Budget Building Name Buyer Persona Campaign N…" at bounding box center [482, 438] width 207 height 26
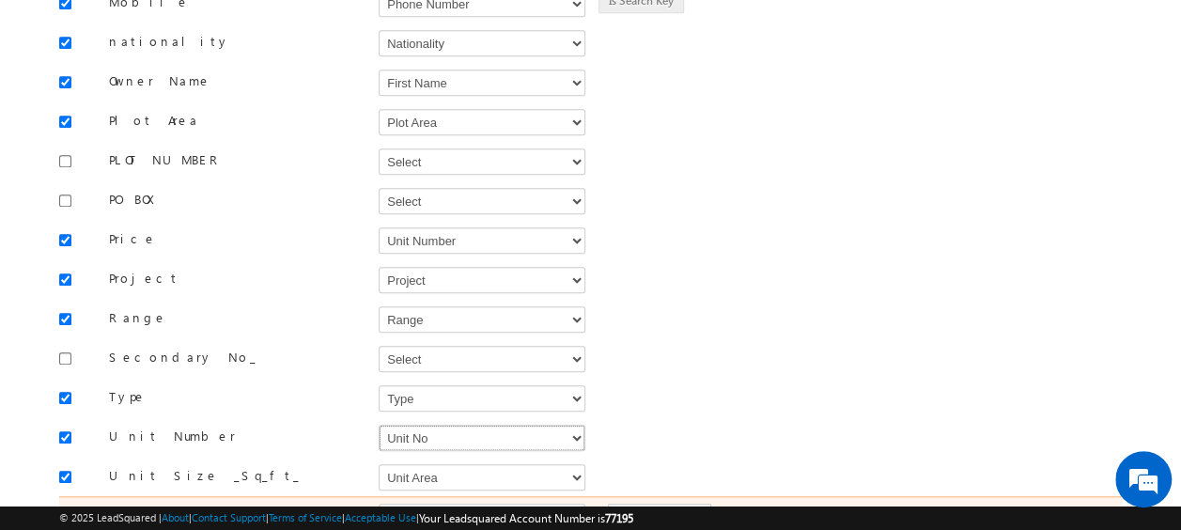
scroll to position [824, 0]
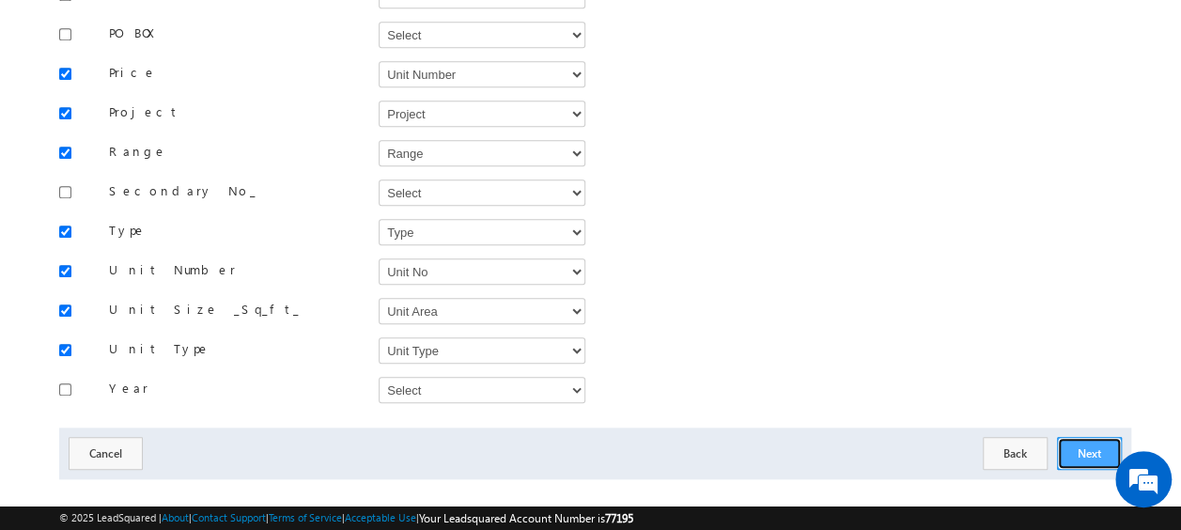
click at [1078, 440] on button "Next" at bounding box center [1089, 453] width 65 height 33
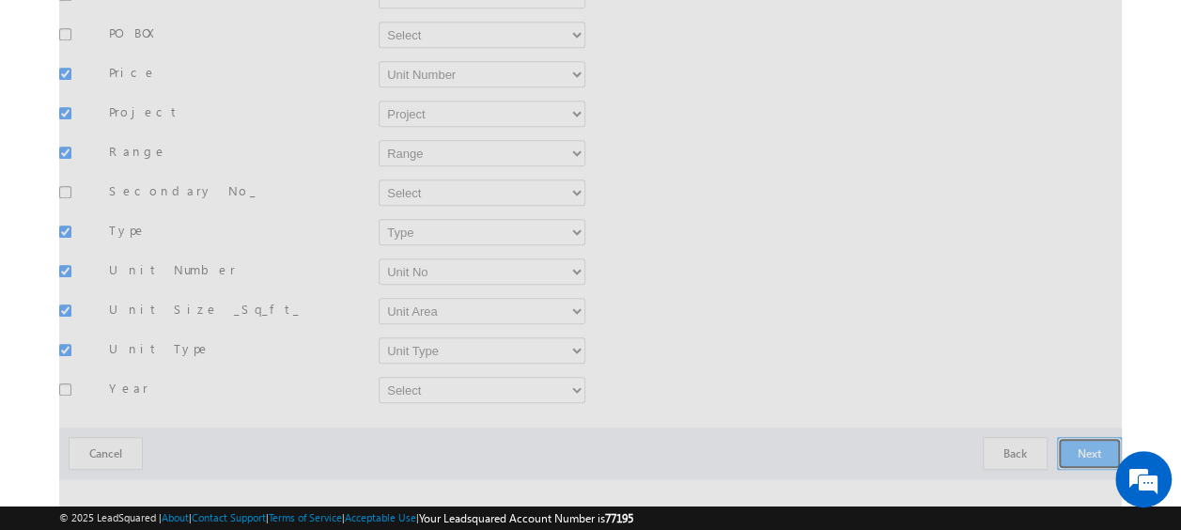
scroll to position [415, 0]
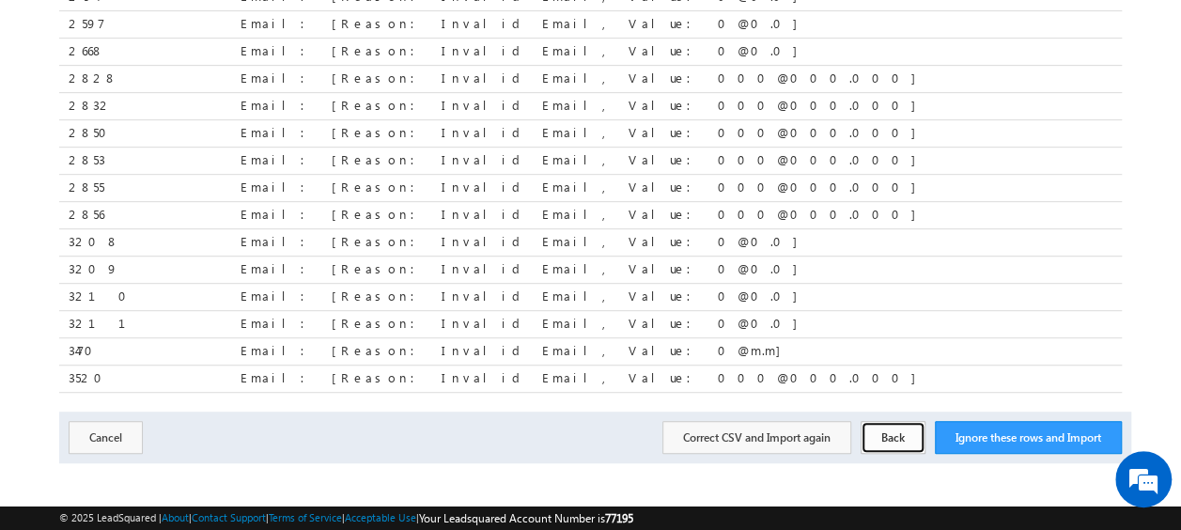
click at [896, 424] on button "Back" at bounding box center [893, 437] width 65 height 33
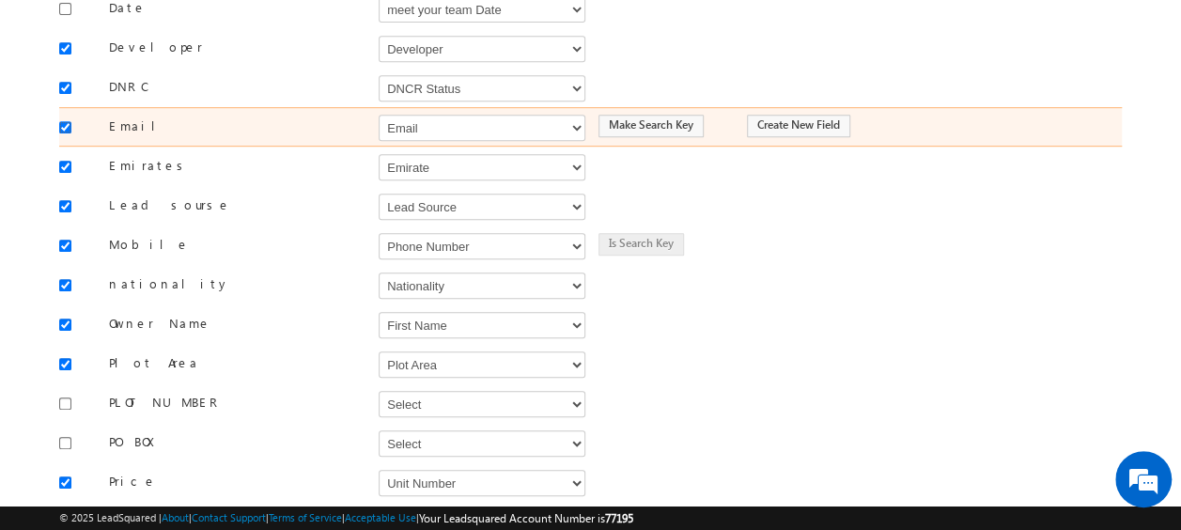
click at [62, 121] on input "checkbox" at bounding box center [65, 127] width 12 height 12
checkbox input "false"
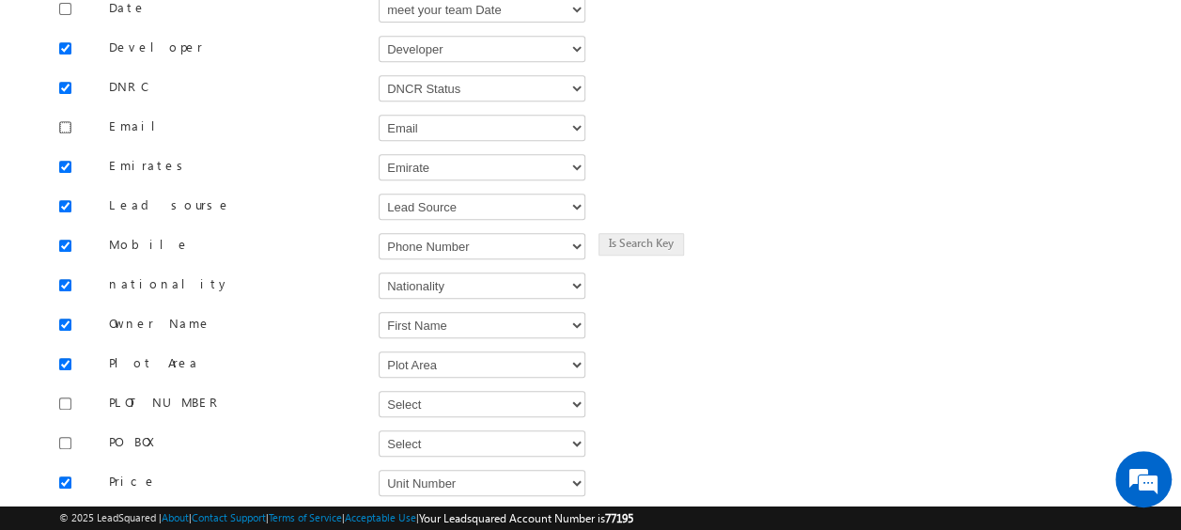
scroll to position [824, 0]
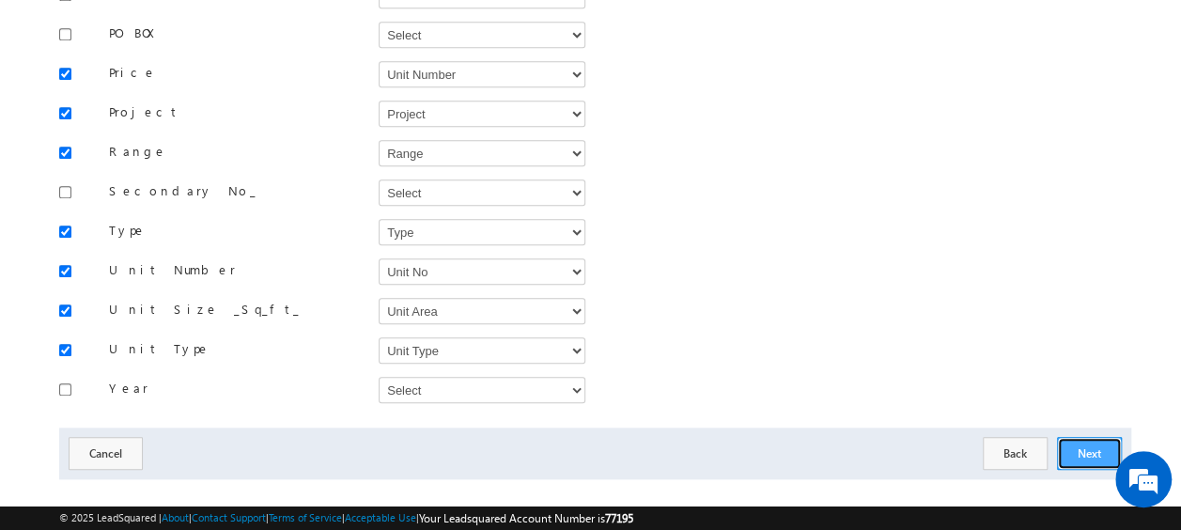
click at [1085, 437] on button "Next" at bounding box center [1089, 453] width 65 height 33
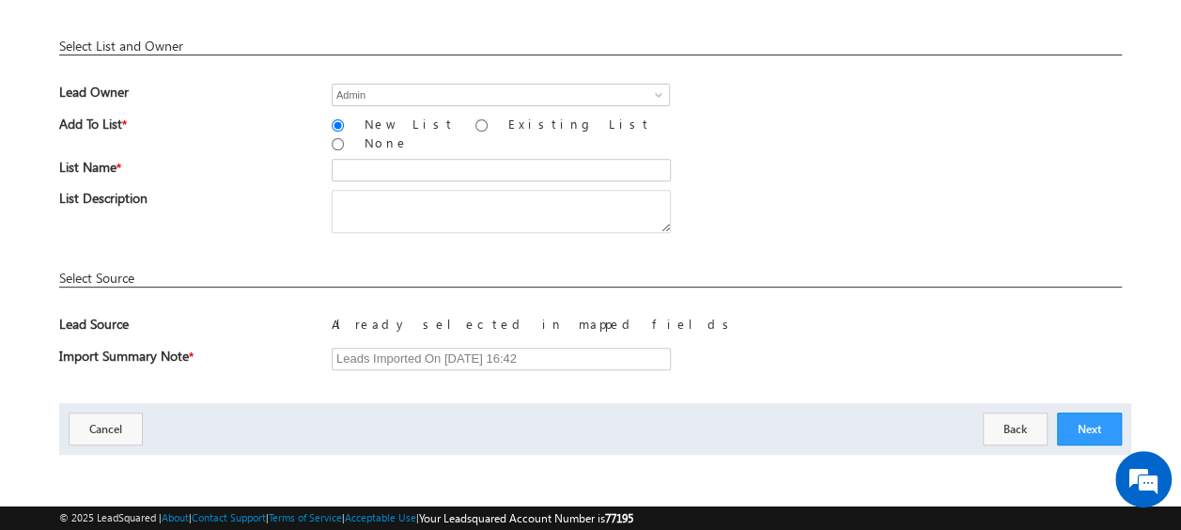
scroll to position [276, 0]
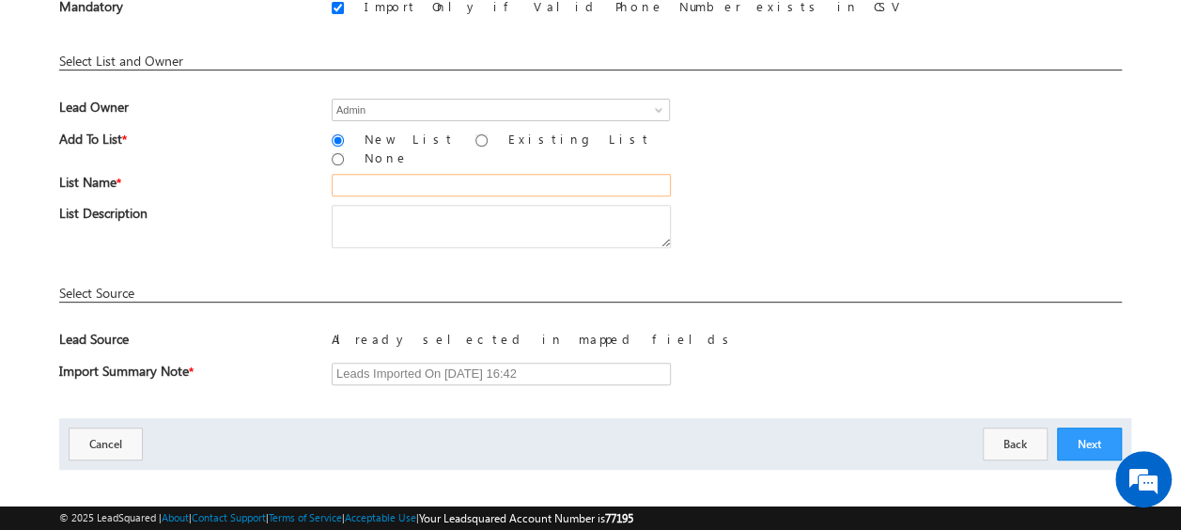
click at [409, 177] on input "text" at bounding box center [501, 185] width 339 height 23
type input "19_Aug_2025_MS_02"
click at [1086, 428] on button "Next" at bounding box center [1089, 444] width 65 height 33
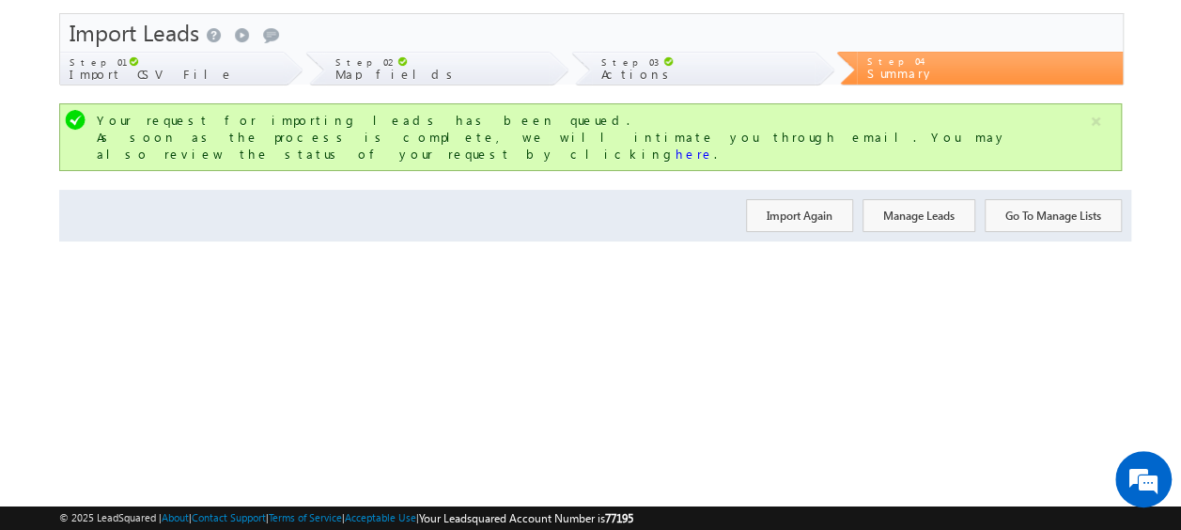
scroll to position [50, 0]
click at [804, 199] on button "Import Again" at bounding box center [799, 215] width 107 height 33
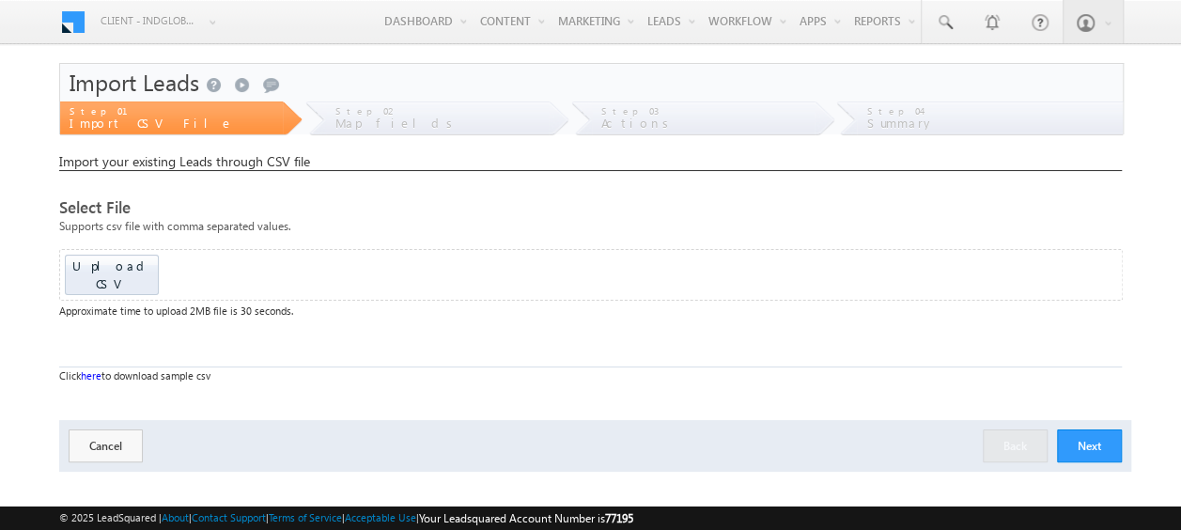
click at [112, 276] on div "Upload CSV Drop files here to upload" at bounding box center [591, 275] width 1064 height 52
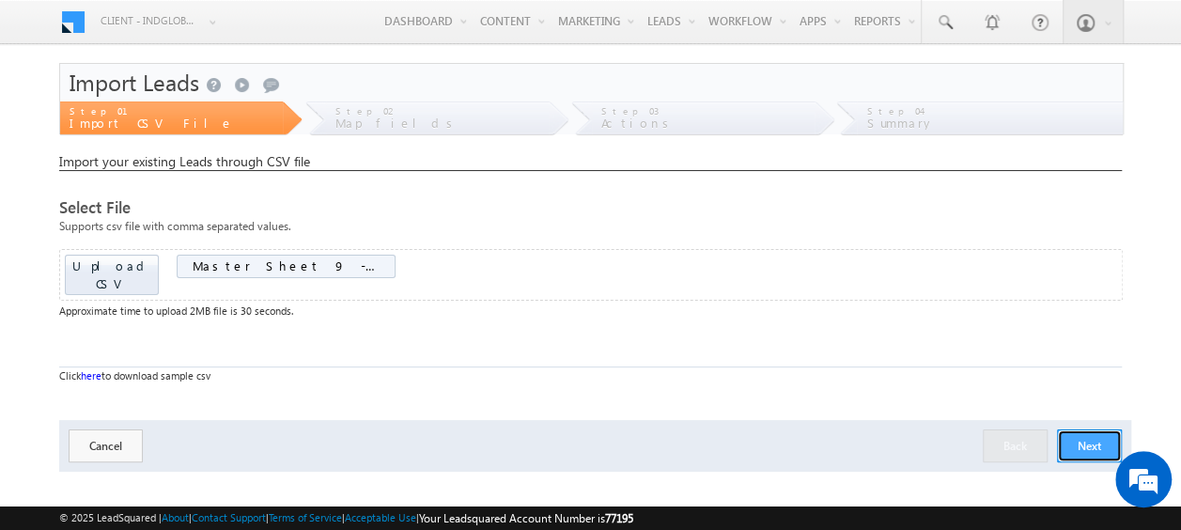
click at [1094, 429] on button "Next" at bounding box center [1089, 445] width 65 height 33
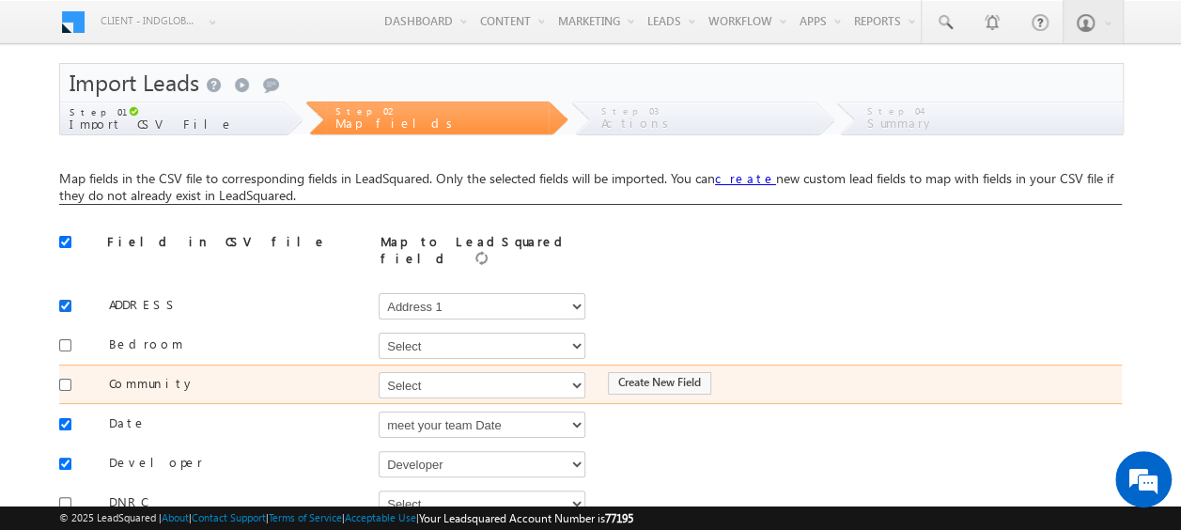
drag, startPoint x: 66, startPoint y: 299, endPoint x: 67, endPoint y: 362, distance: 63.0
click at [66, 300] on input "checkbox" at bounding box center [65, 306] width 12 height 12
checkbox input "false"
click at [66, 380] on div at bounding box center [70, 383] width 22 height 26
click at [65, 379] on input "checkbox" at bounding box center [65, 385] width 12 height 12
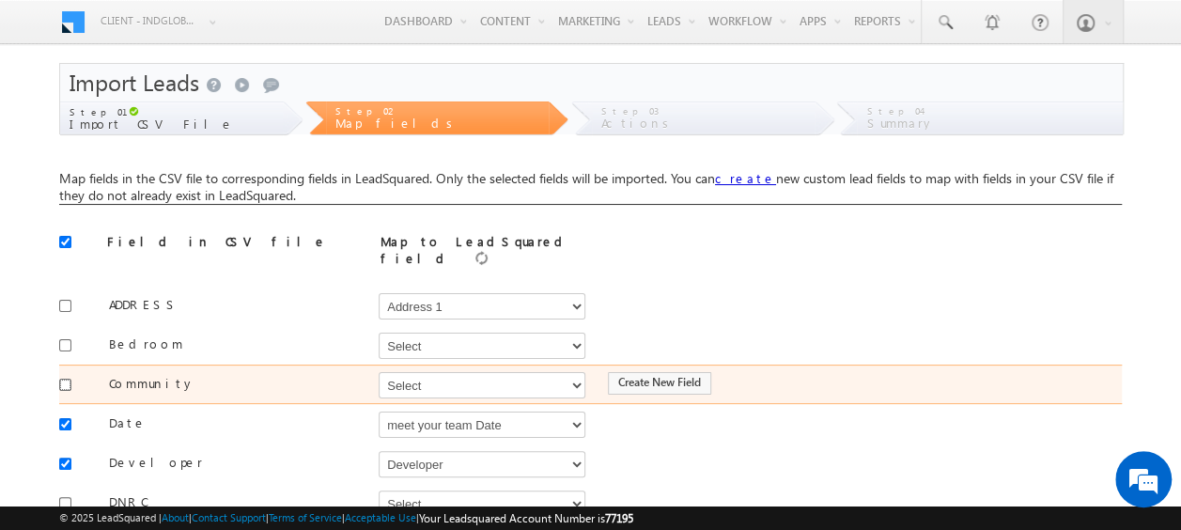
checkbox input "true"
click at [410, 377] on select "Select Select Address 1 Address 2 Budget Building Name Buyer Persona Campaign N…" at bounding box center [482, 385] width 207 height 26
select select "mx_Master_Project"
click at [379, 372] on select "Select Select Address 1 Address 2 Budget Building Name Buyer Persona Campaign N…" at bounding box center [482, 385] width 207 height 26
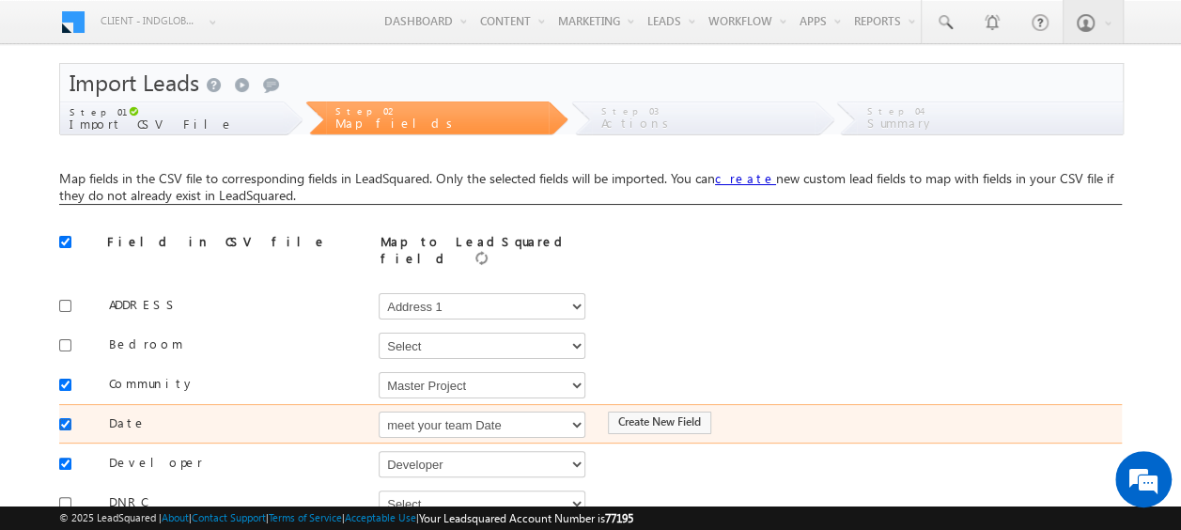
click at [65, 418] on input "checkbox" at bounding box center [65, 424] width 12 height 12
checkbox input "false"
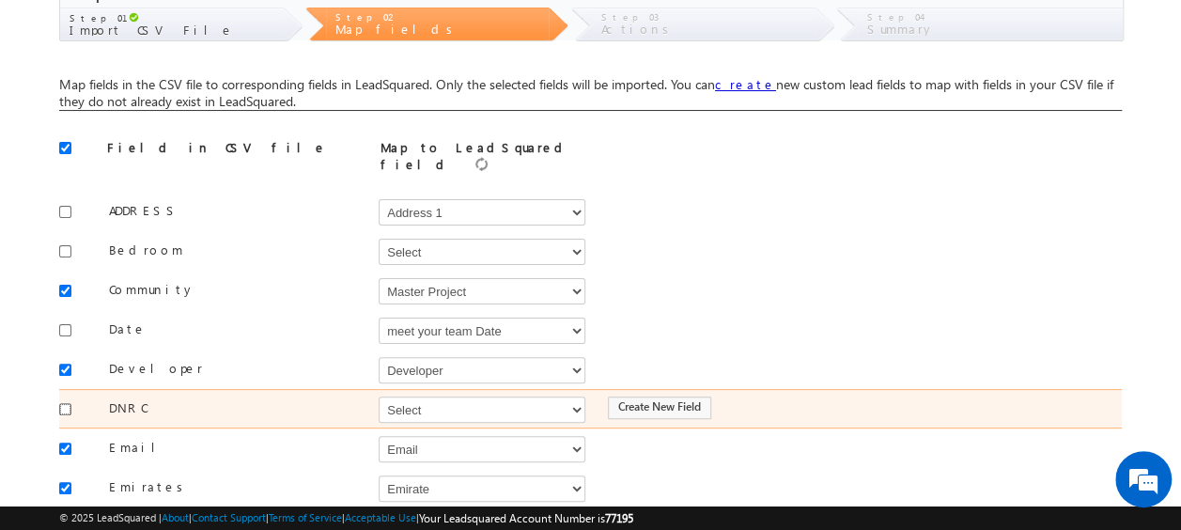
click at [62, 403] on input "checkbox" at bounding box center [65, 409] width 12 height 12
checkbox input "true"
click at [399, 397] on select "Select Select Address 1 Address 2 Budget Building Name Buyer Persona Campaign N…" at bounding box center [482, 410] width 207 height 26
select select "mx_DNCR_Status"
click at [379, 397] on select "Select Select Address 1 Address 2 Budget Building Name Buyer Persona Campaign N…" at bounding box center [482, 410] width 207 height 26
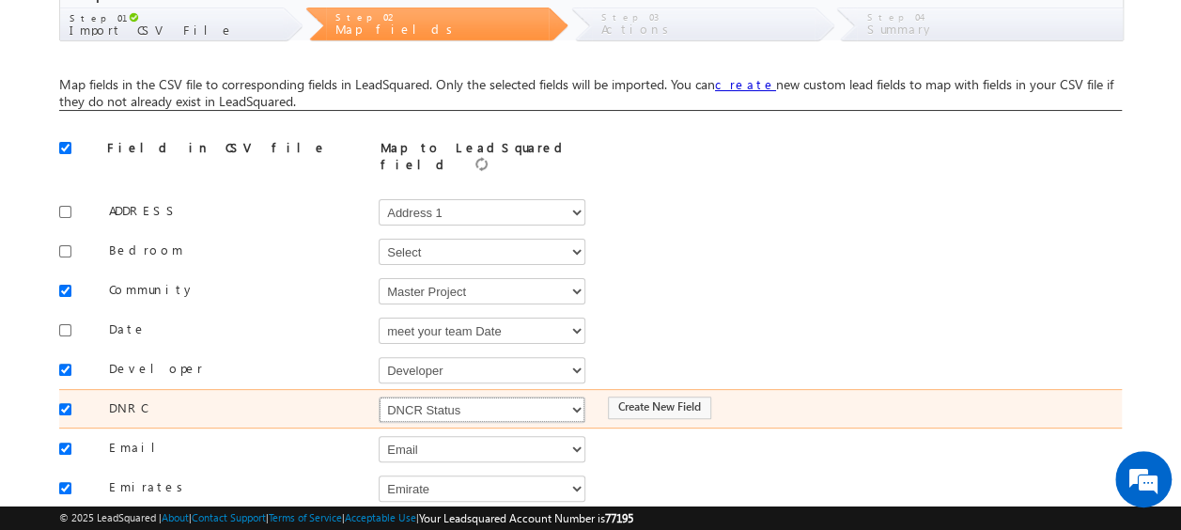
scroll to position [282, 0]
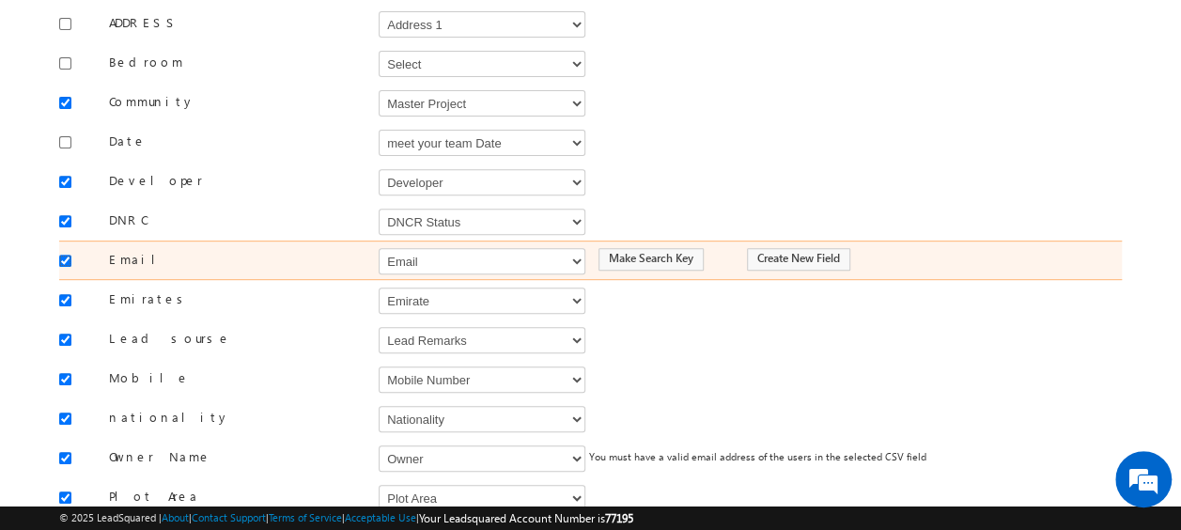
click at [66, 255] on input "checkbox" at bounding box center [65, 261] width 12 height 12
checkbox input "false"
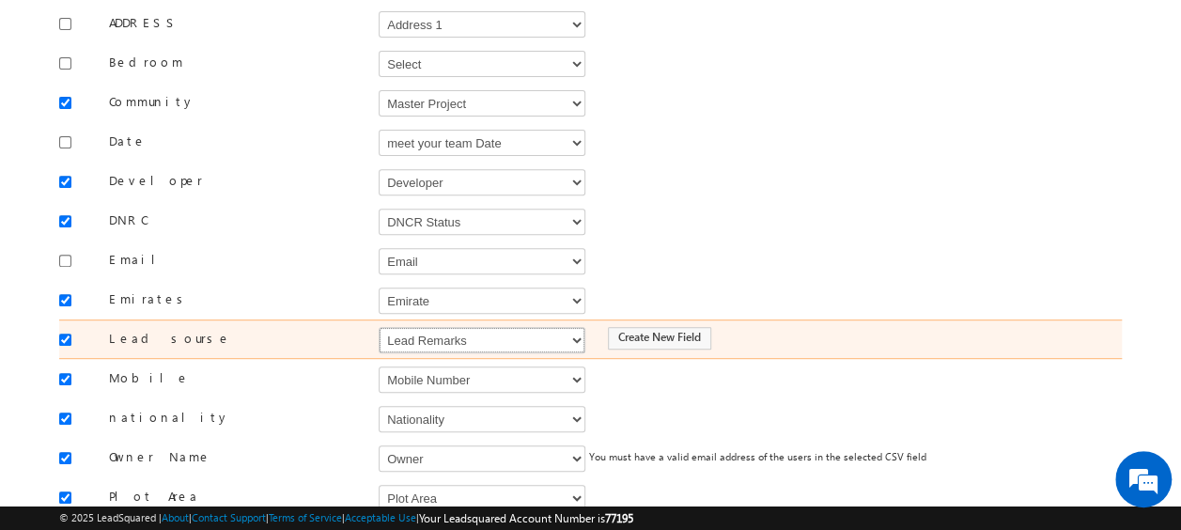
click at [420, 328] on select "Select Select Address 1 Address 2 Budget Building Name Buyer Persona Campaign N…" at bounding box center [482, 340] width 207 height 26
select select "Source"
click at [379, 327] on select "Select Select Address 1 Address 2 Budget Building Name Buyer Persona Campaign N…" at bounding box center [482, 340] width 207 height 26
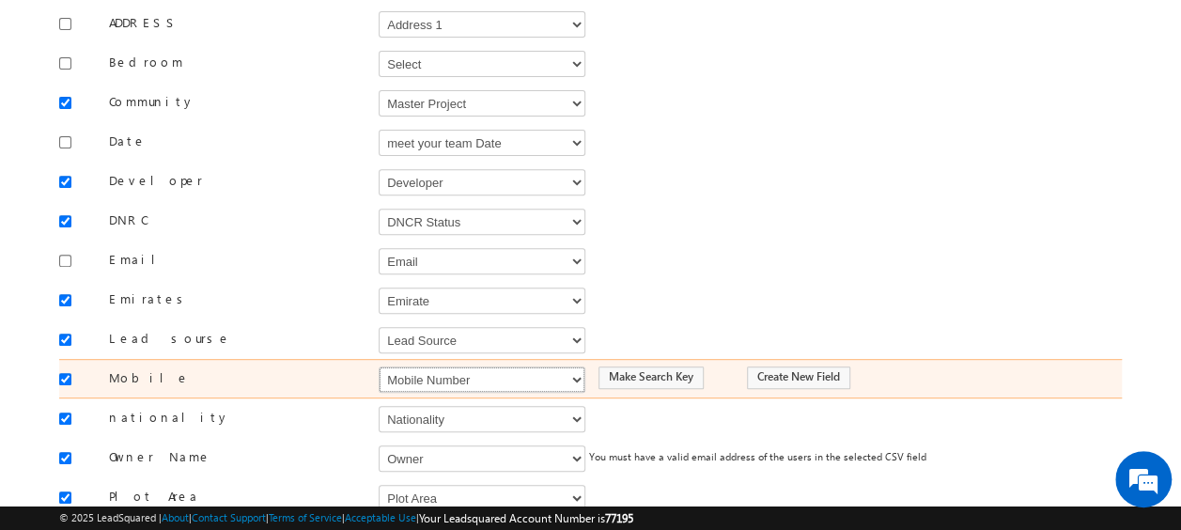
click at [427, 367] on select "Select Select Address 1 Address 2 Budget Building Name Buyer Persona Campaign N…" at bounding box center [482, 380] width 207 height 26
select select "Phone"
click at [379, 367] on select "Select Select Address 1 Address 2 Budget Building Name Buyer Persona Campaign N…" at bounding box center [482, 380] width 207 height 26
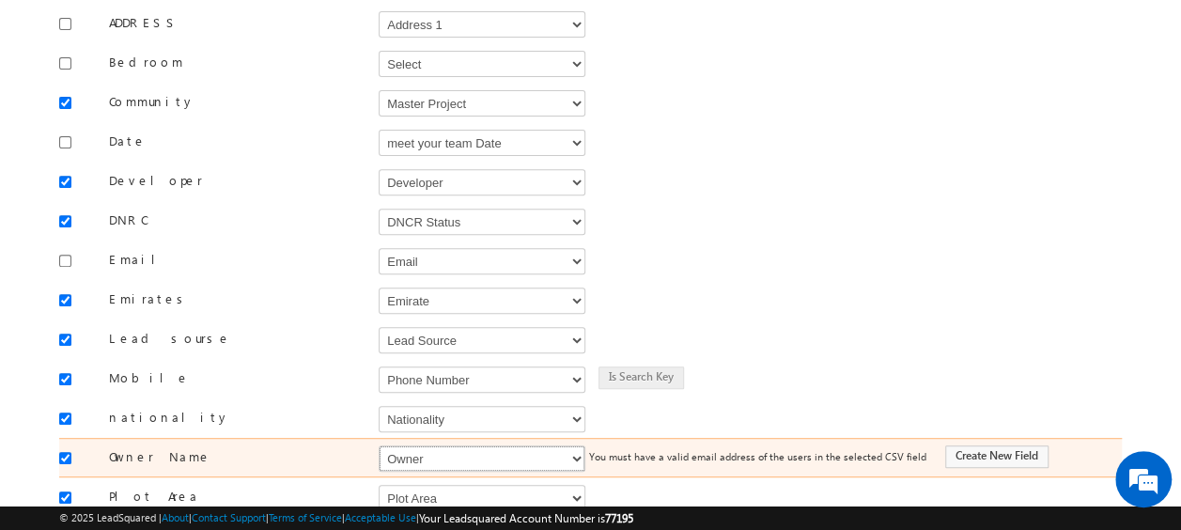
click at [442, 445] on select "Select Select Address 1 Address 2 Budget Building Name Buyer Persona Campaign N…" at bounding box center [482, 458] width 207 height 26
select select "FirstName"
click at [379, 445] on select "Select Select Address 1 Address 2 Budget Building Name Buyer Persona Campaign N…" at bounding box center [482, 458] width 207 height 26
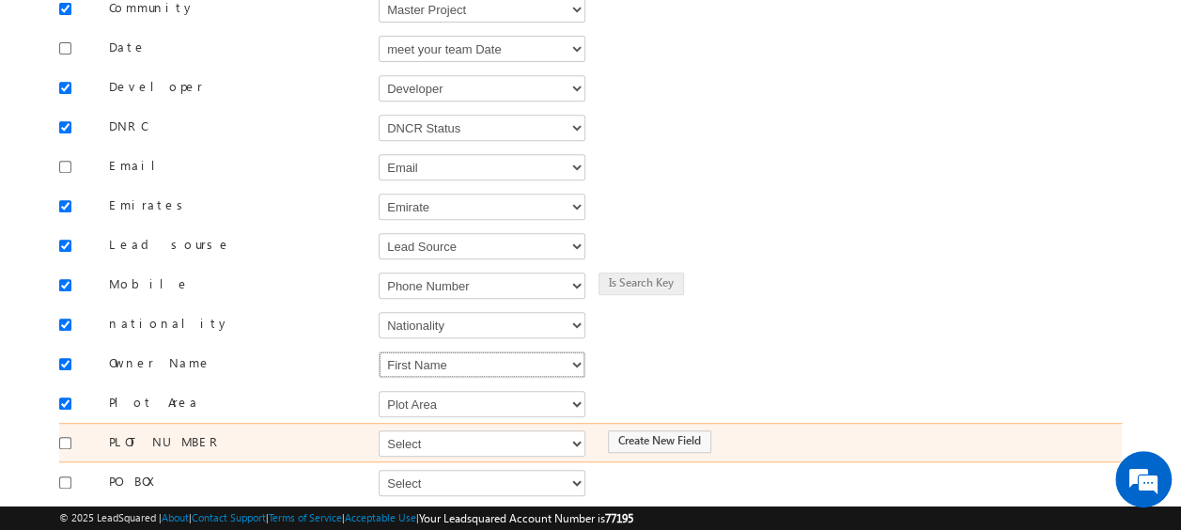
scroll to position [470, 0]
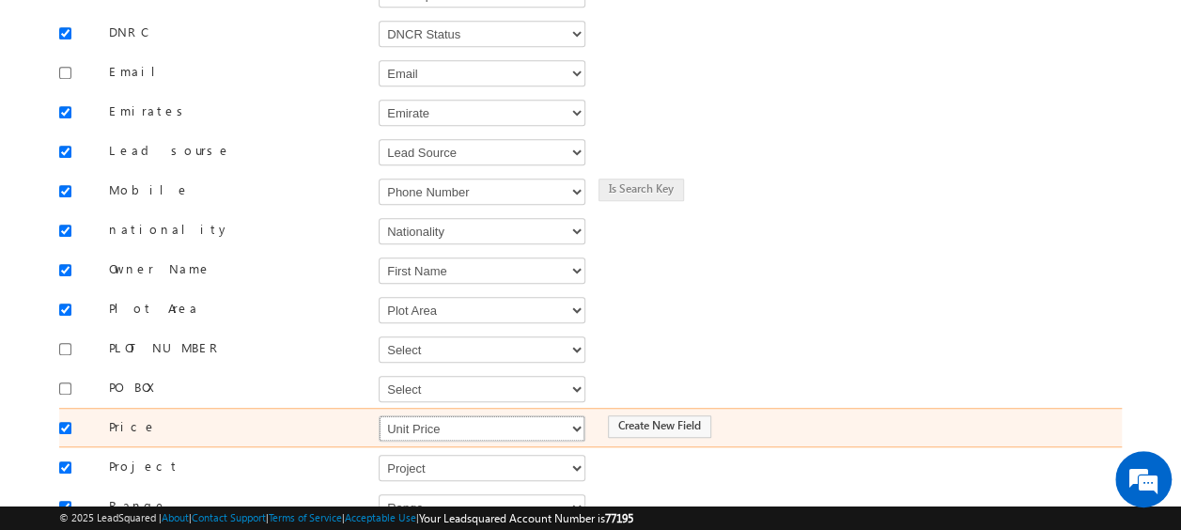
click at [432, 415] on select "Select Select Address 1 Address 2 Budget Building Name Buyer Persona Campaign N…" at bounding box center [482, 428] width 207 height 26
select select "mx_Unit_Number"
click at [379, 415] on select "Select Select Address 1 Address 2 Budget Building Name Buyer Persona Campaign N…" at bounding box center [482, 428] width 207 height 26
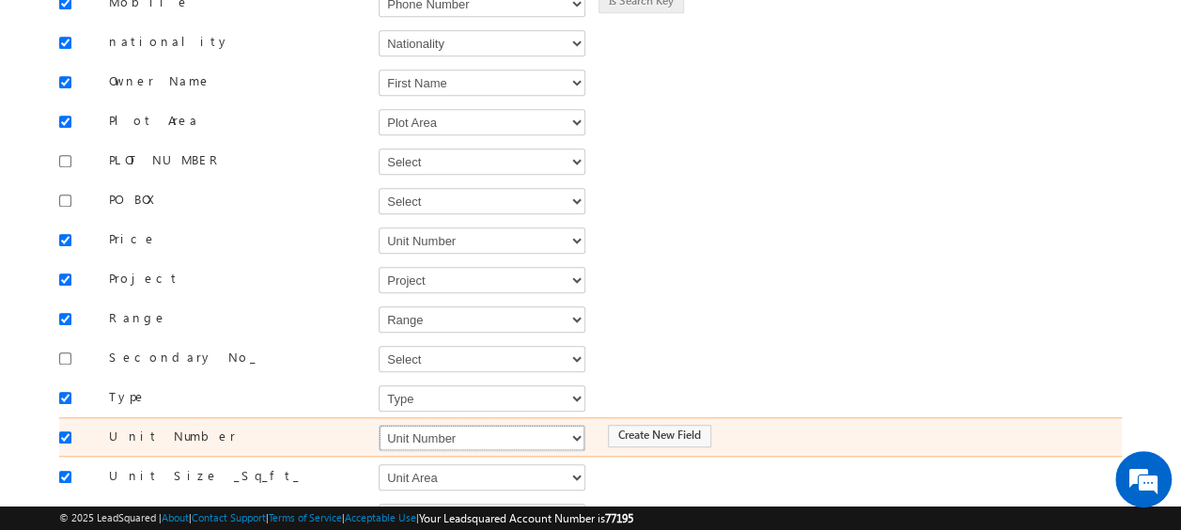
click at [417, 425] on select "Select Select Address 1 Address 2 Budget Building Name Buyer Persona Campaign N…" at bounding box center [482, 438] width 207 height 26
select select "mx_Unit_No"
click at [379, 425] on select "Select Select Address 1 Address 2 Budget Building Name Buyer Persona Campaign N…" at bounding box center [482, 438] width 207 height 26
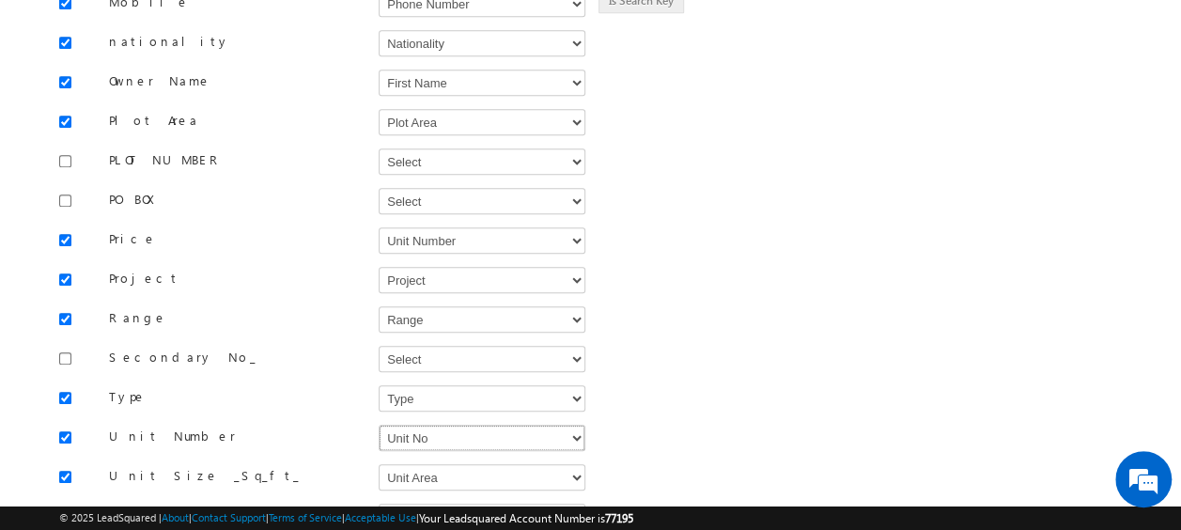
scroll to position [824, 0]
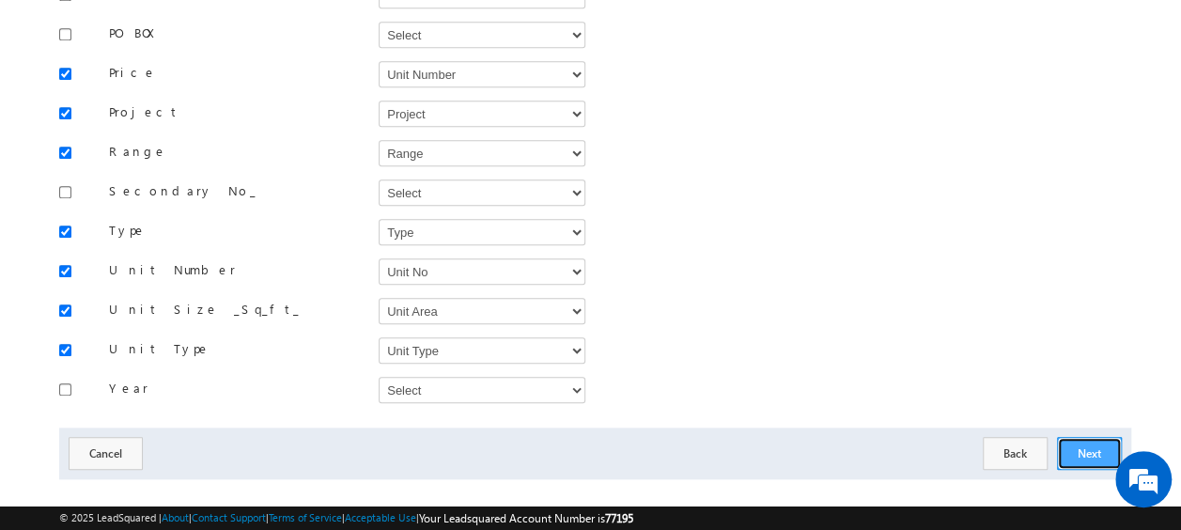
click at [1081, 437] on button "Next" at bounding box center [1089, 453] width 65 height 33
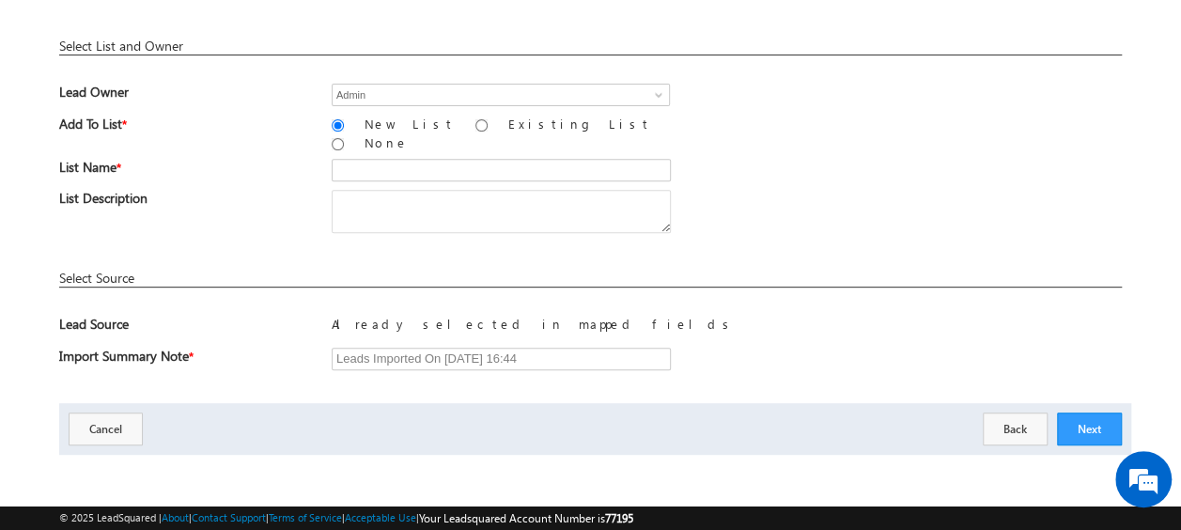
scroll to position [276, 0]
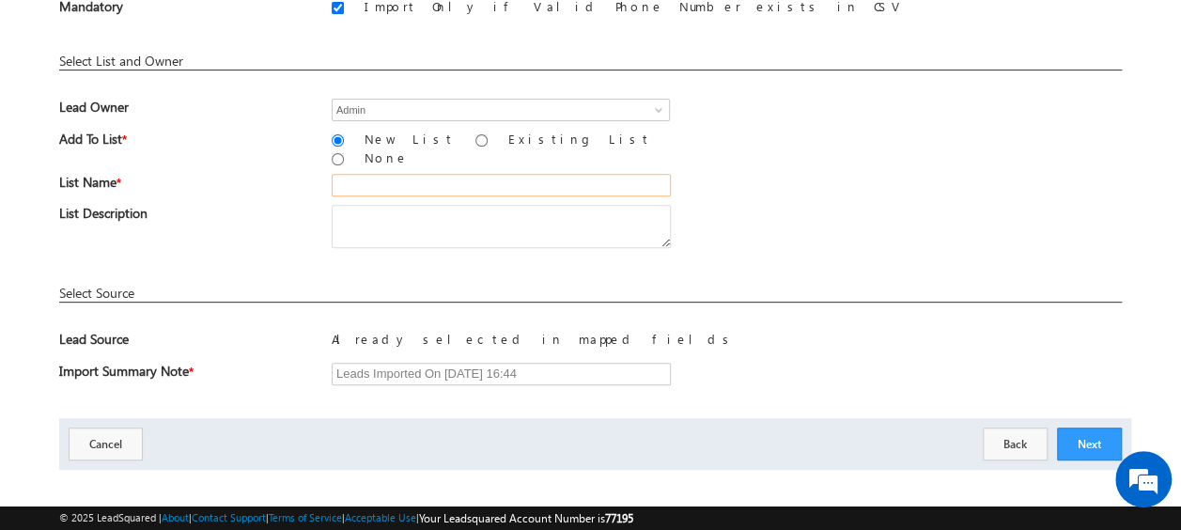
click at [420, 174] on input "text" at bounding box center [501, 185] width 339 height 23
type input "19_Aug_2025_MS_09_03"
click at [759, 205] on div "List Description" at bounding box center [590, 231] width 1063 height 52
click at [1086, 428] on button "Next" at bounding box center [1089, 444] width 65 height 33
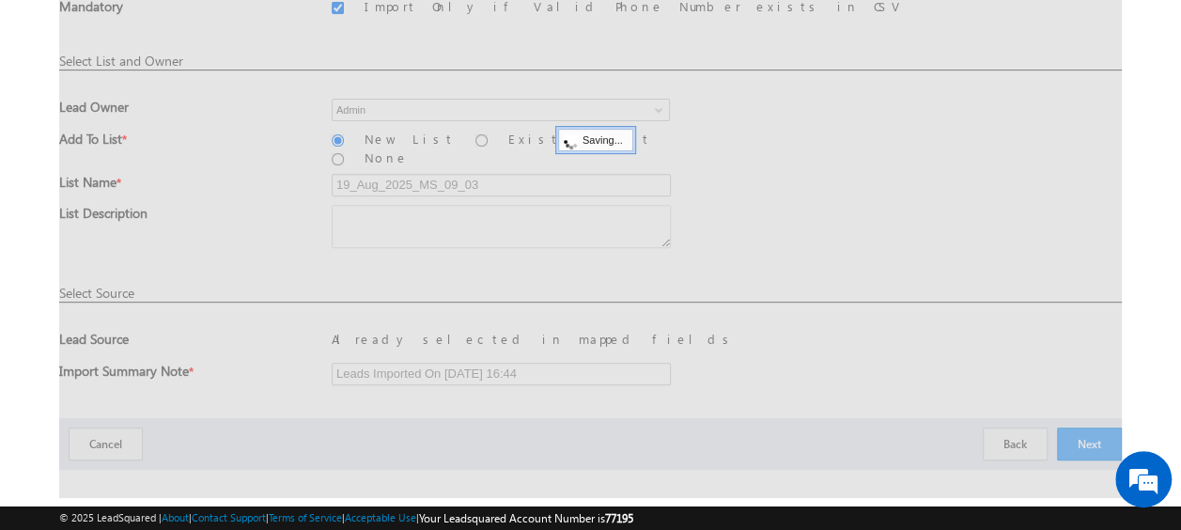
scroll to position [50, 0]
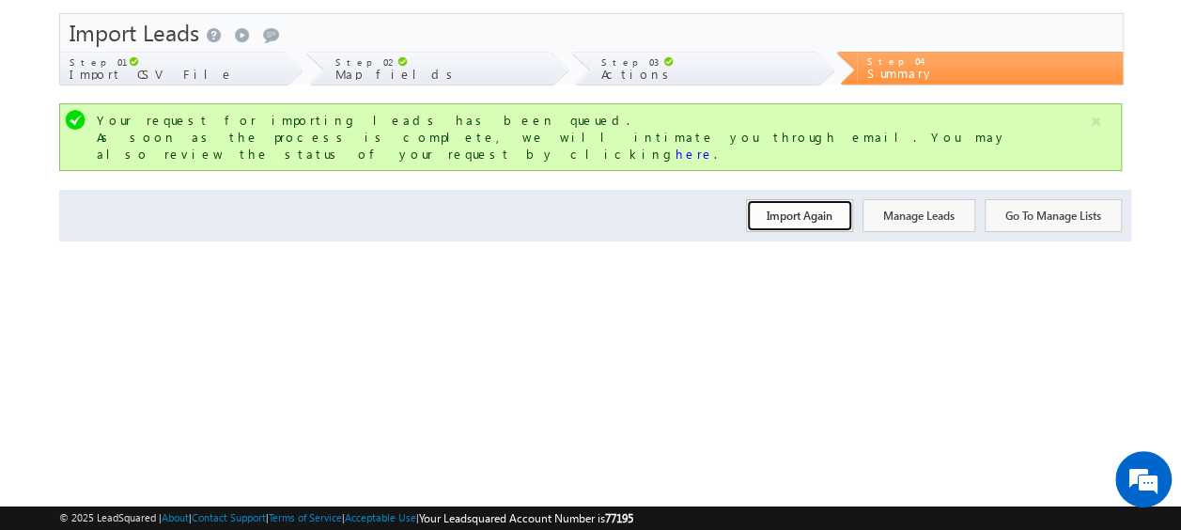
click at [797, 203] on button "Import Again" at bounding box center [799, 215] width 107 height 33
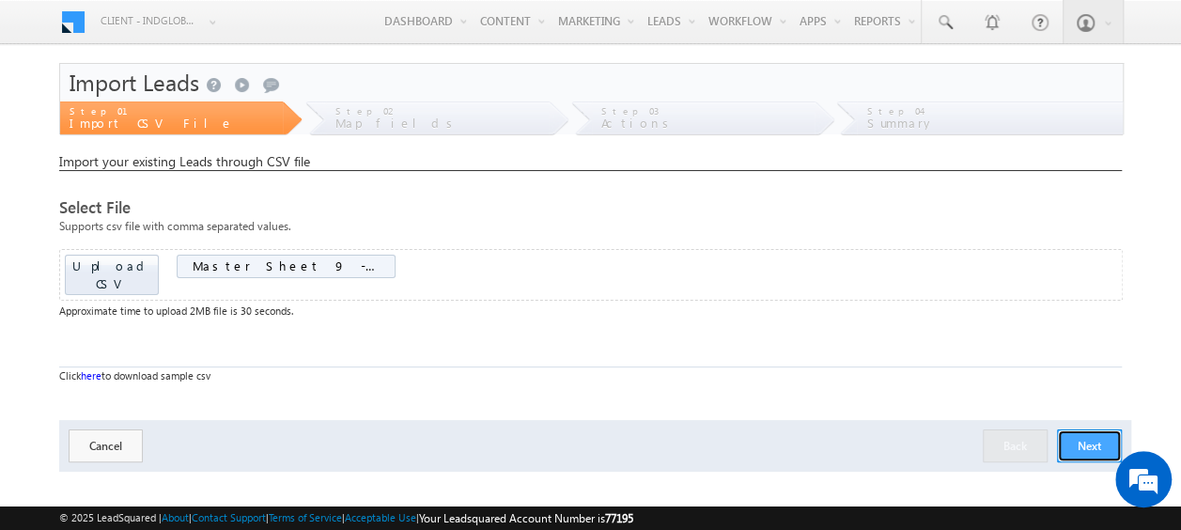
click at [1103, 429] on button "Next" at bounding box center [1089, 445] width 65 height 33
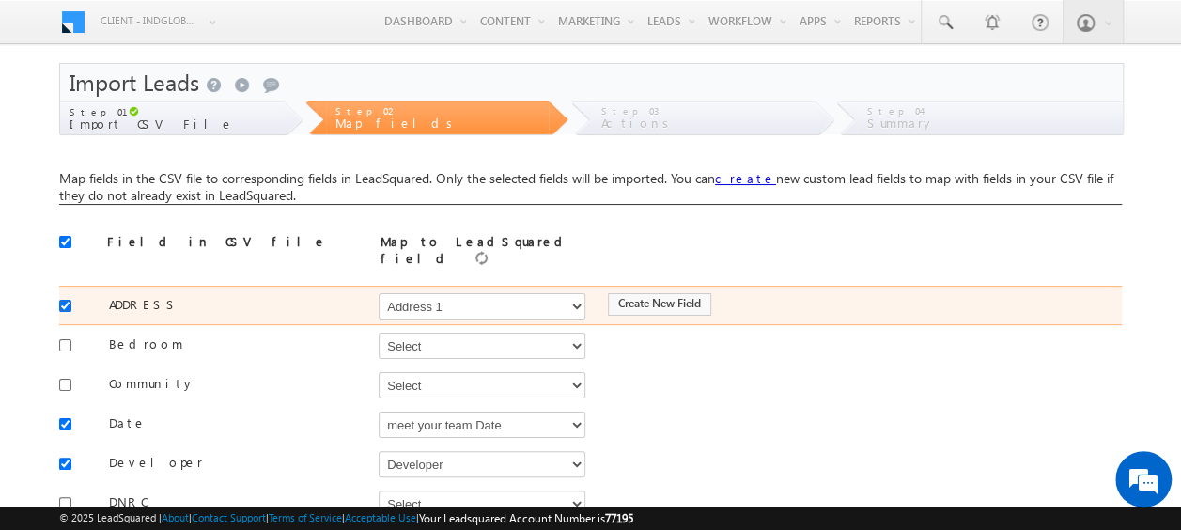
click at [67, 300] on input "checkbox" at bounding box center [65, 306] width 12 height 12
checkbox input "false"
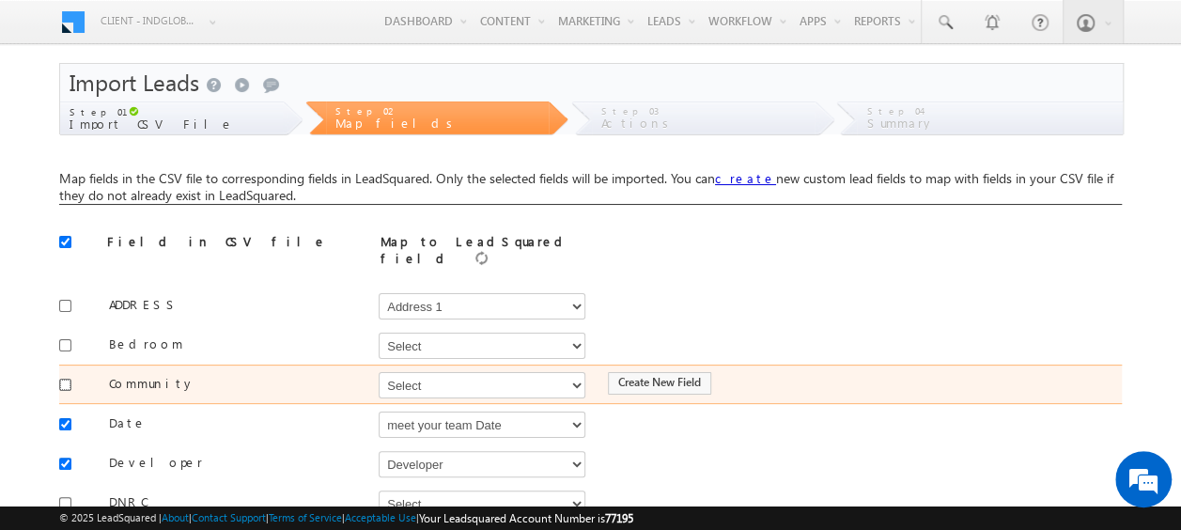
click at [60, 379] on input "checkbox" at bounding box center [65, 385] width 12 height 12
checkbox input "true"
click at [500, 372] on select "Select Select Address 1 Address 2 Budget Building Name Buyer Persona Campaign N…" at bounding box center [482, 385] width 207 height 26
select select "mx_Master_Project"
click at [379, 372] on select "Select Select Address 1 Address 2 Budget Building Name Buyer Persona Campaign N…" at bounding box center [482, 385] width 207 height 26
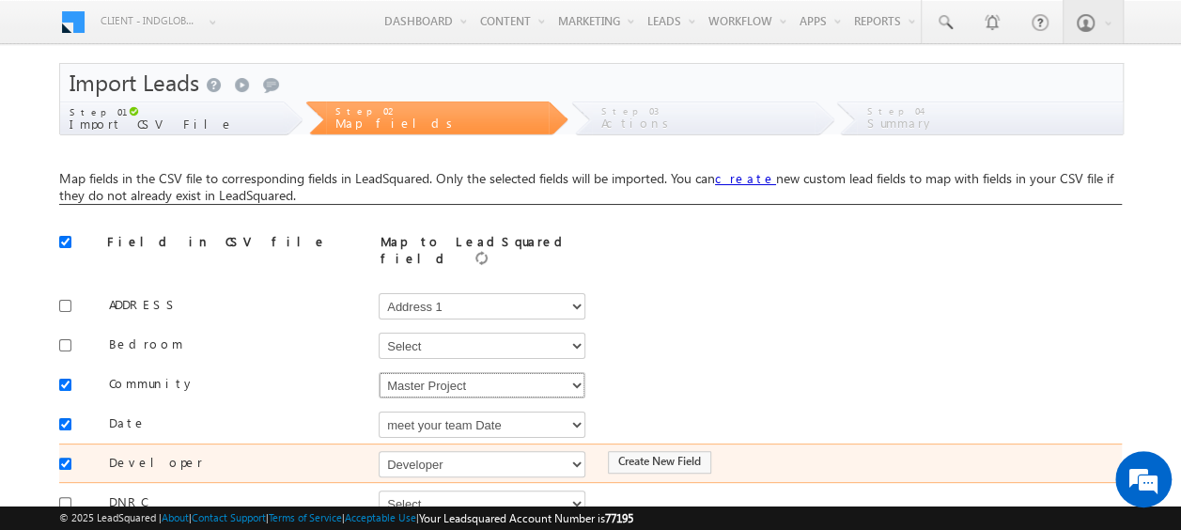
scroll to position [94, 0]
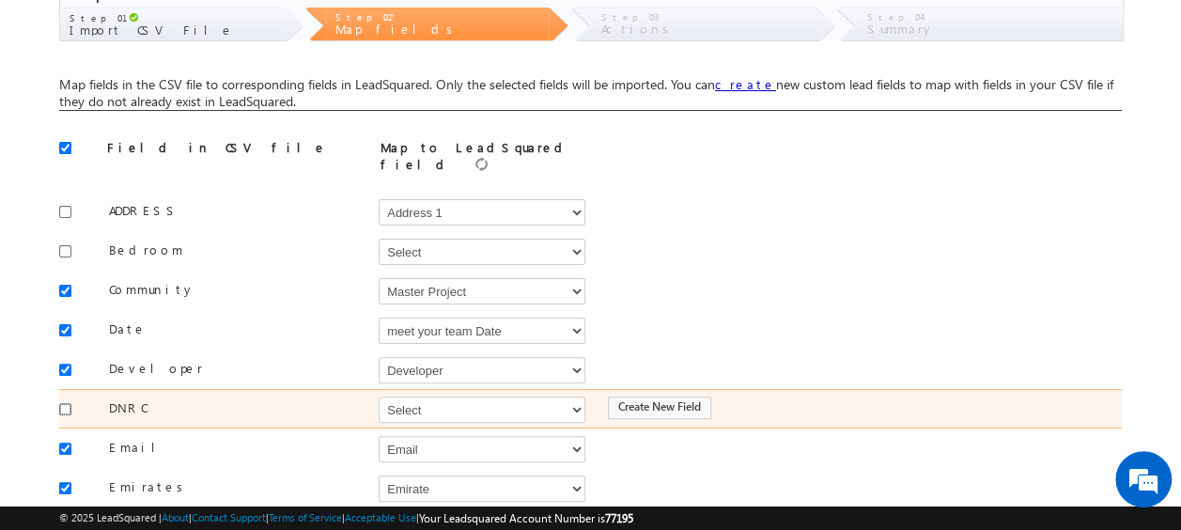
click at [70, 403] on input "checkbox" at bounding box center [65, 409] width 12 height 12
checkbox input "true"
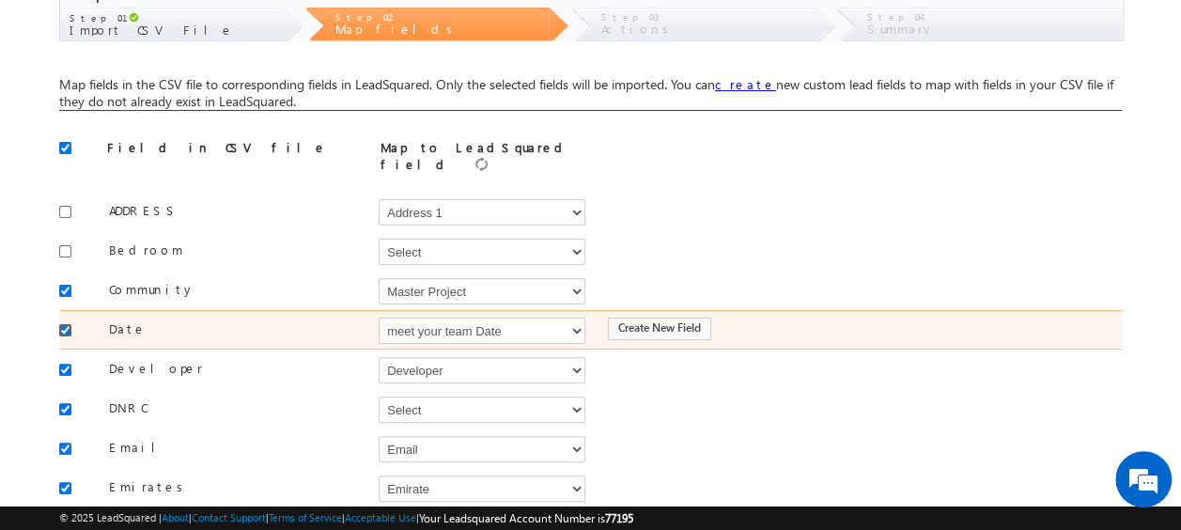
click at [63, 324] on input "checkbox" at bounding box center [65, 330] width 12 height 12
checkbox input "false"
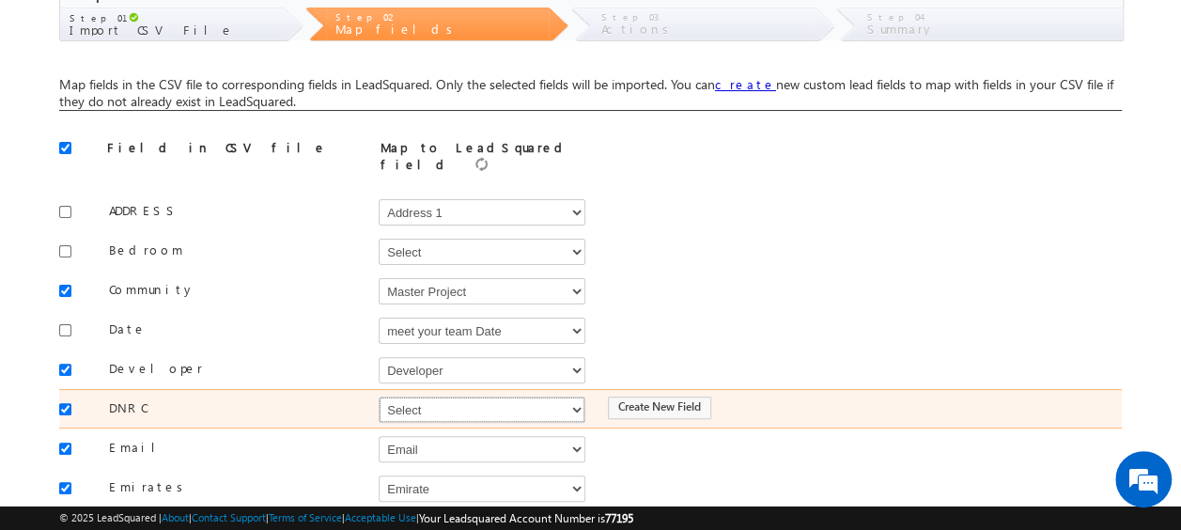
click at [408, 398] on select "Select Select Address 1 Address 2 Budget Building Name Buyer Persona Campaign N…" at bounding box center [482, 410] width 207 height 26
select select "mx_DNCR_Status"
click at [379, 397] on select "Select Select Address 1 Address 2 Budget Building Name Buyer Persona Campaign N…" at bounding box center [482, 410] width 207 height 26
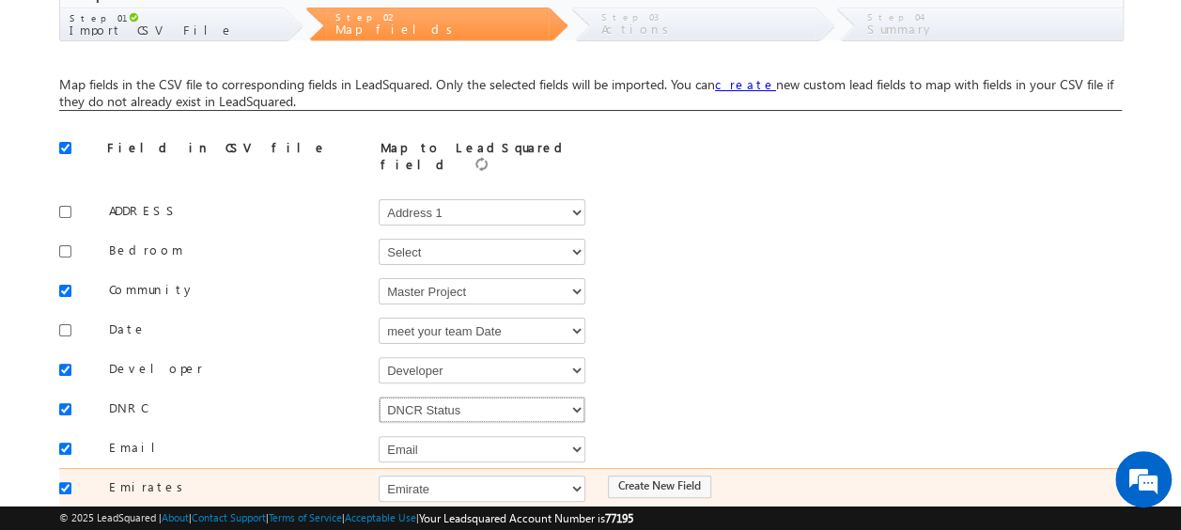
scroll to position [188, 0]
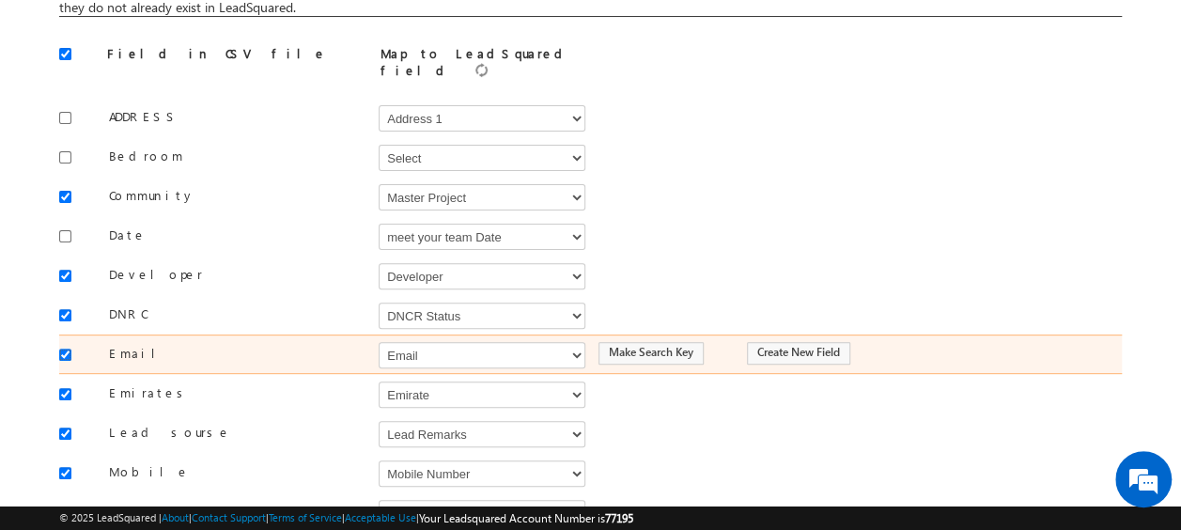
click at [62, 349] on input "checkbox" at bounding box center [65, 355] width 12 height 12
checkbox input "false"
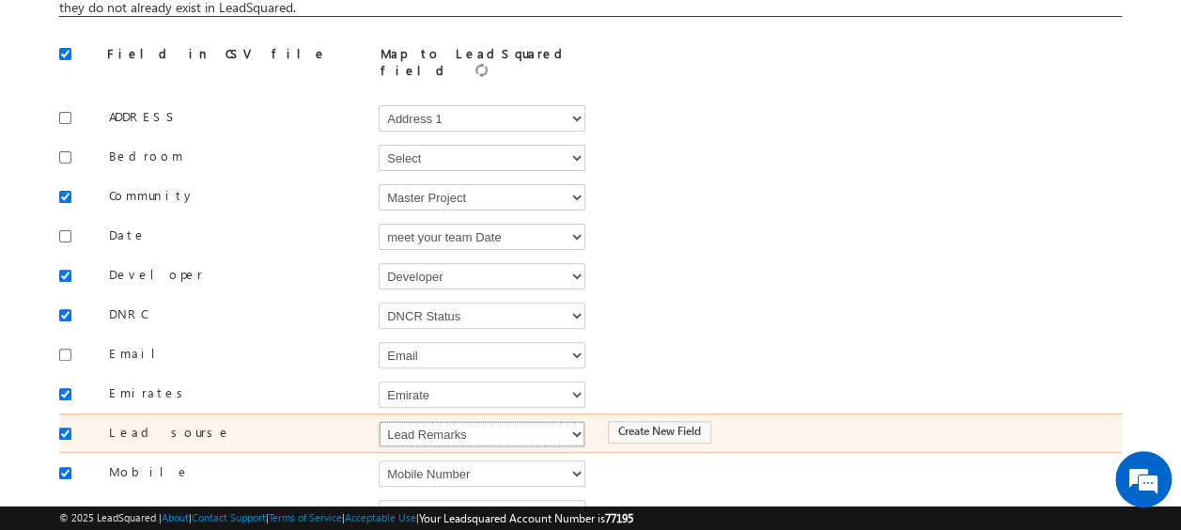
click at [408, 423] on select "Select Select Address 1 Address 2 Budget Building Name Buyer Persona Campaign N…" at bounding box center [482, 434] width 207 height 26
select select "Source"
click at [379, 421] on select "Select Select Address 1 Address 2 Budget Building Name Buyer Persona Campaign N…" at bounding box center [482, 434] width 207 height 26
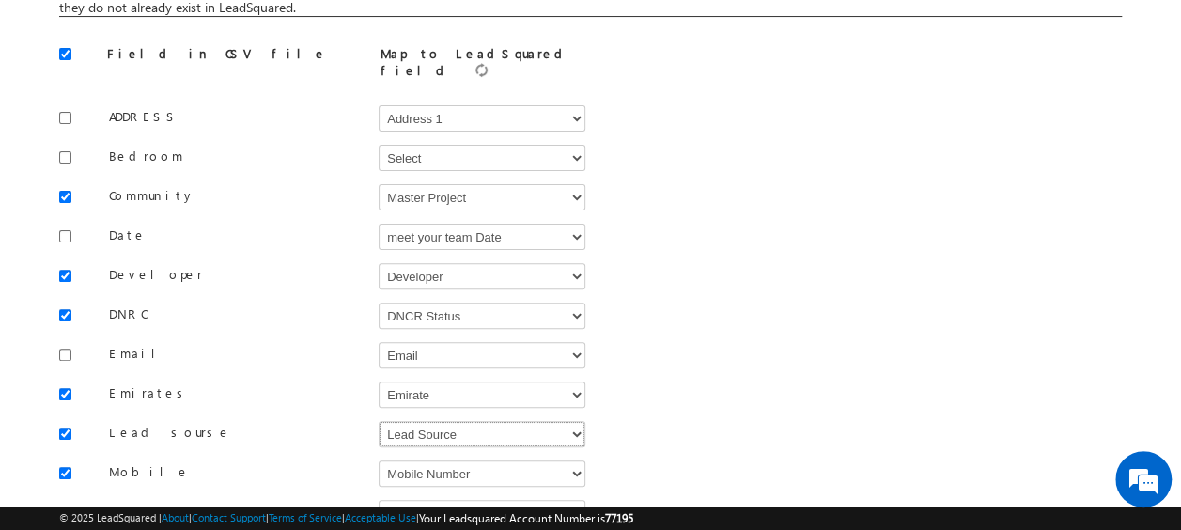
scroll to position [282, 0]
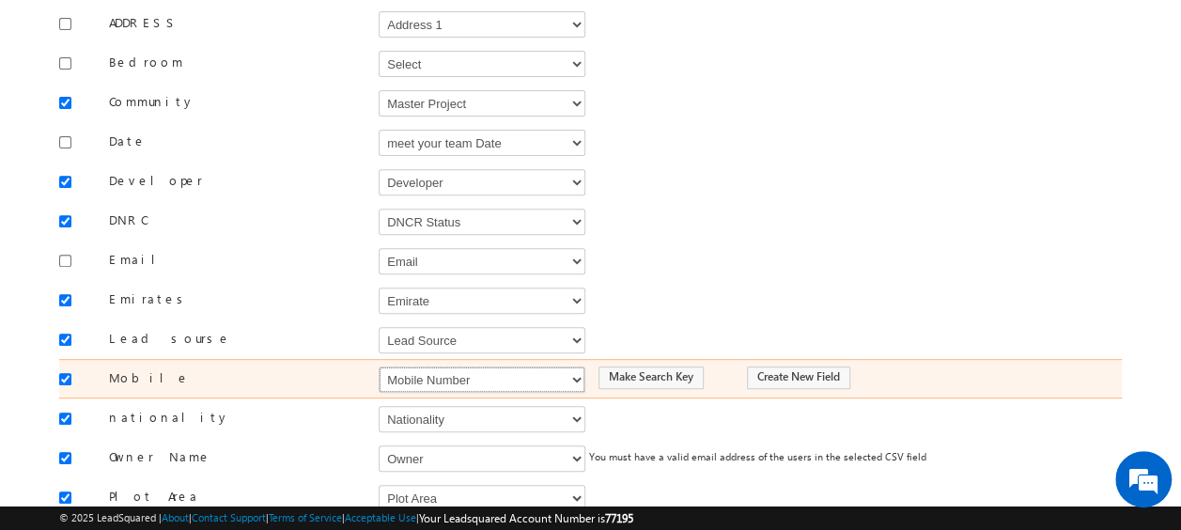
click at [434, 367] on select "Select Select Address 1 Address 2 Budget Building Name Buyer Persona Campaign N…" at bounding box center [482, 380] width 207 height 26
select select "Phone"
click at [379, 367] on select "Select Select Address 1 Address 2 Budget Building Name Buyer Persona Campaign N…" at bounding box center [482, 380] width 207 height 26
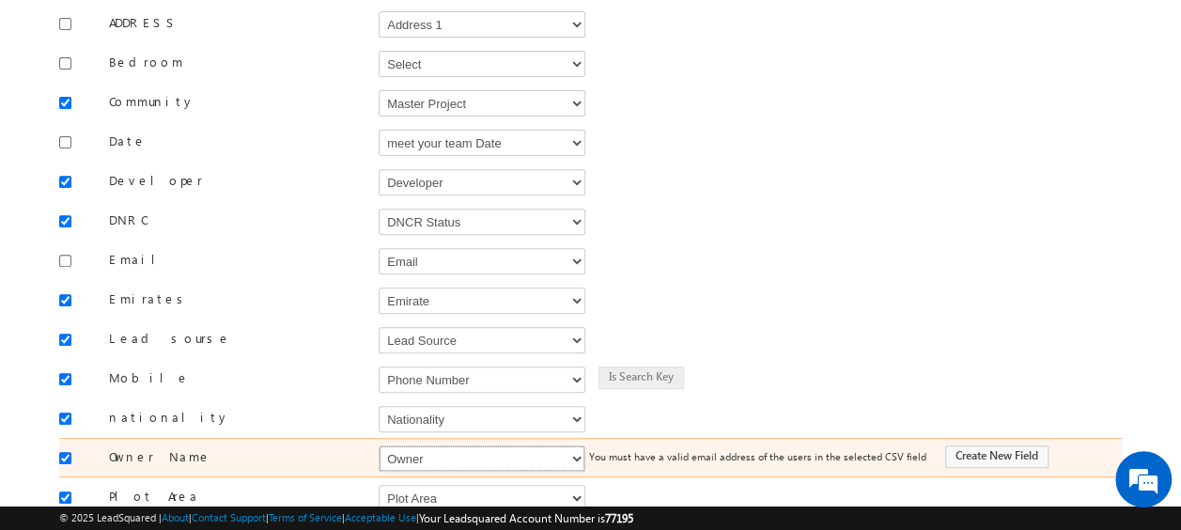
click at [420, 445] on select "Select Select Address 1 Address 2 Budget Building Name Buyer Persona Campaign N…" at bounding box center [482, 458] width 207 height 26
select select "FirstName"
click at [379, 445] on select "Select Select Address 1 Address 2 Budget Building Name Buyer Persona Campaign N…" at bounding box center [482, 458] width 207 height 26
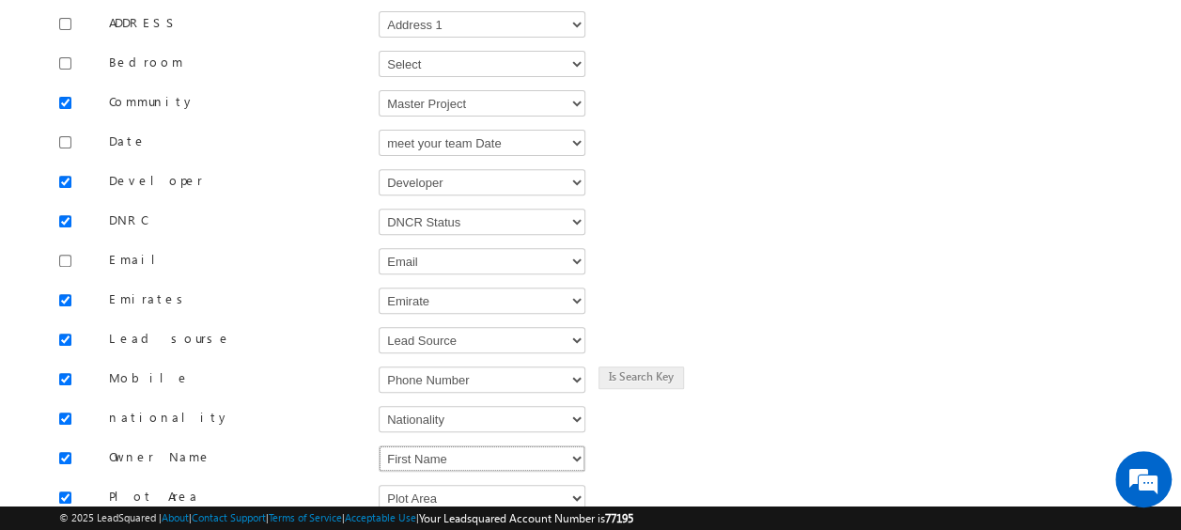
scroll to position [470, 0]
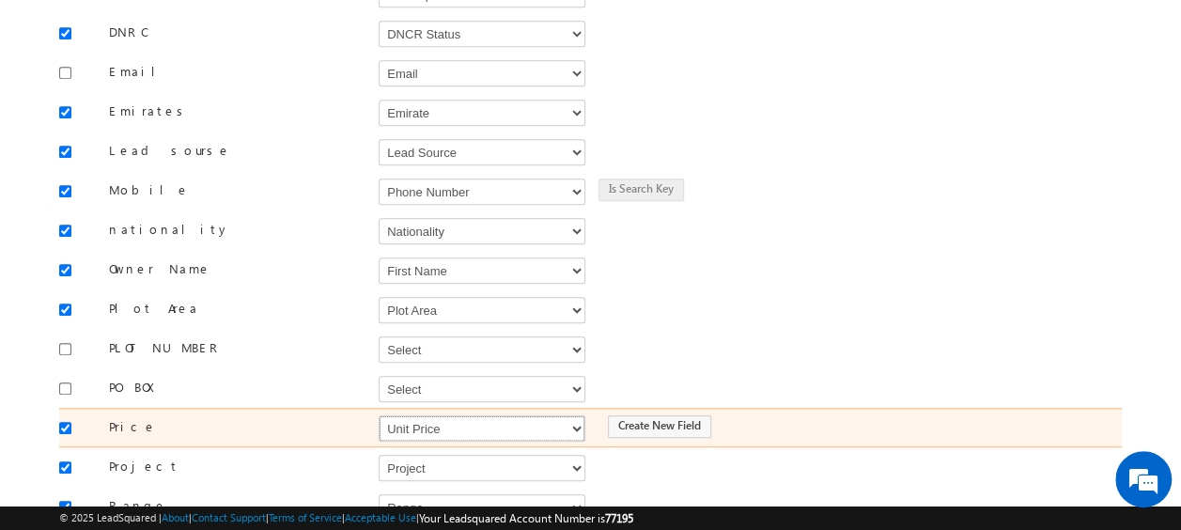
click at [425, 415] on select "Select Select Address 1 Address 2 Budget Building Name Buyer Persona Campaign N…" at bounding box center [482, 428] width 207 height 26
select select "mx_Unit_Number"
click at [379, 415] on select "Select Select Address 1 Address 2 Budget Building Name Buyer Persona Campaign N…" at bounding box center [482, 428] width 207 height 26
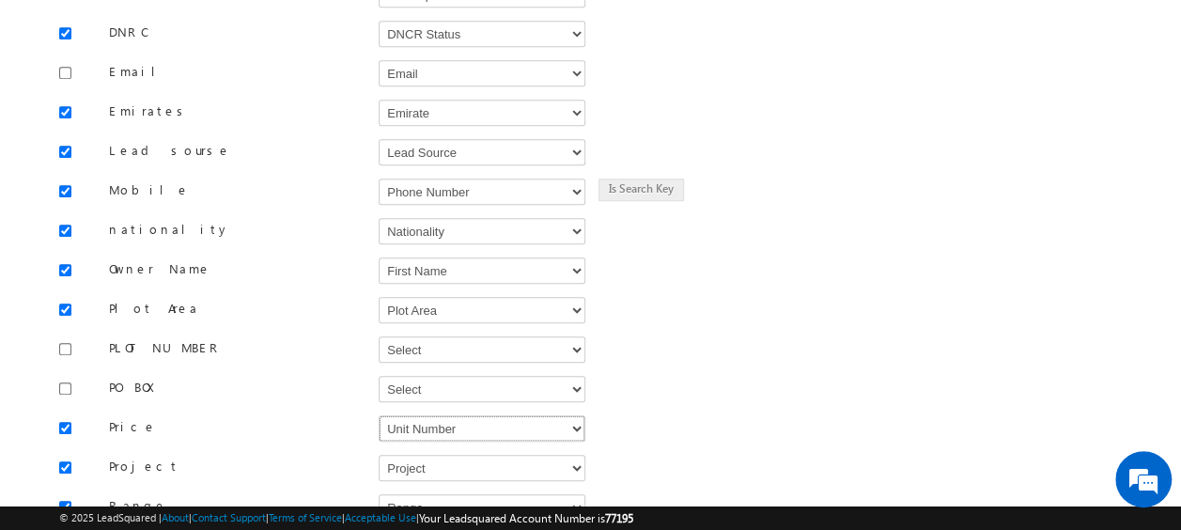
scroll to position [658, 0]
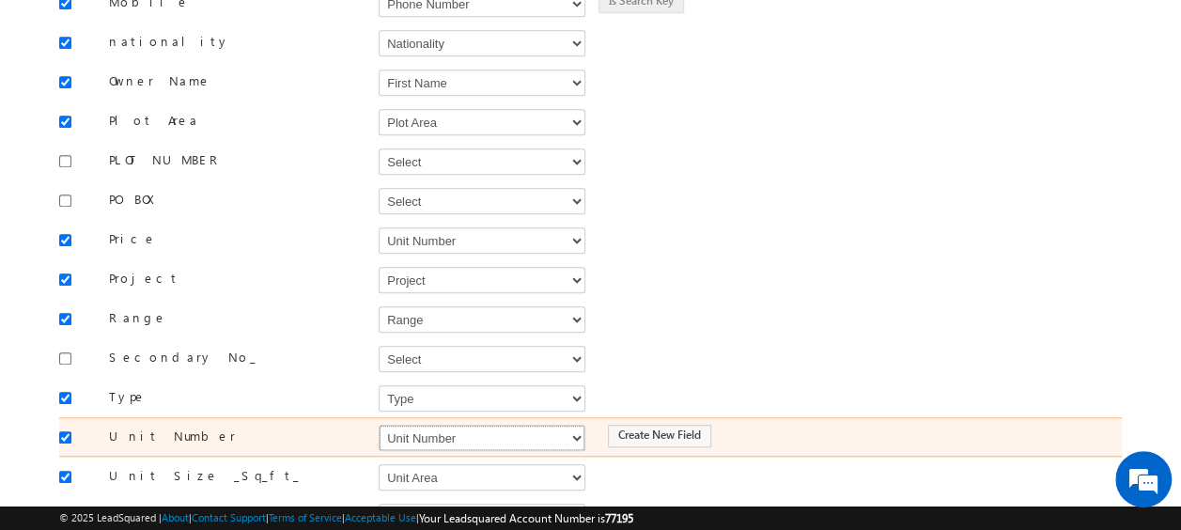
click at [429, 425] on select "Select Select Address 1 Address 2 Budget Building Name Buyer Persona Campaign N…" at bounding box center [482, 438] width 207 height 26
select select "mx_Unit_No"
click at [379, 425] on select "Select Select Address 1 Address 2 Budget Building Name Buyer Persona Campaign N…" at bounding box center [482, 438] width 207 height 26
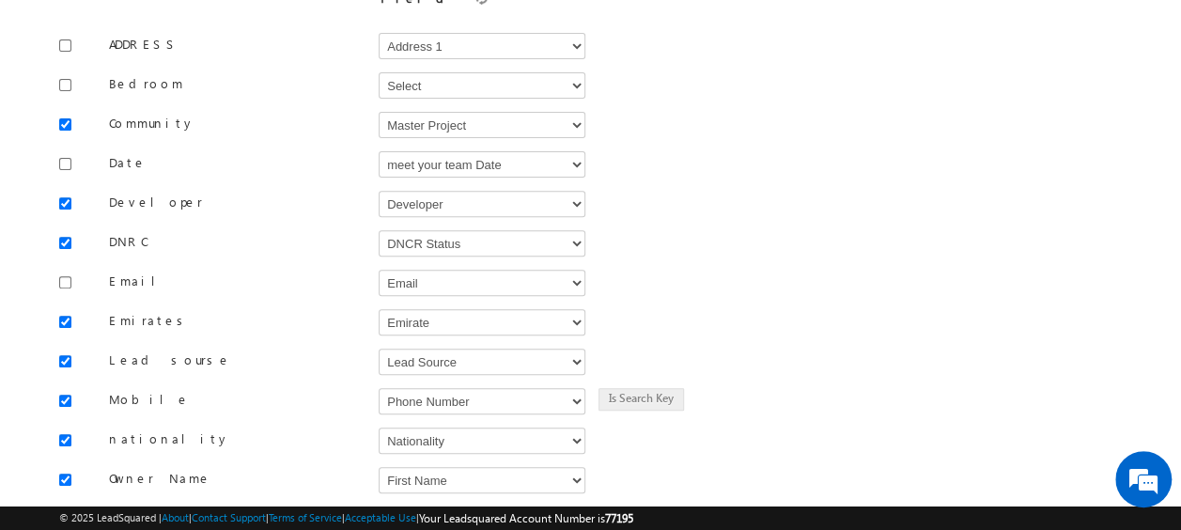
scroll to position [824, 0]
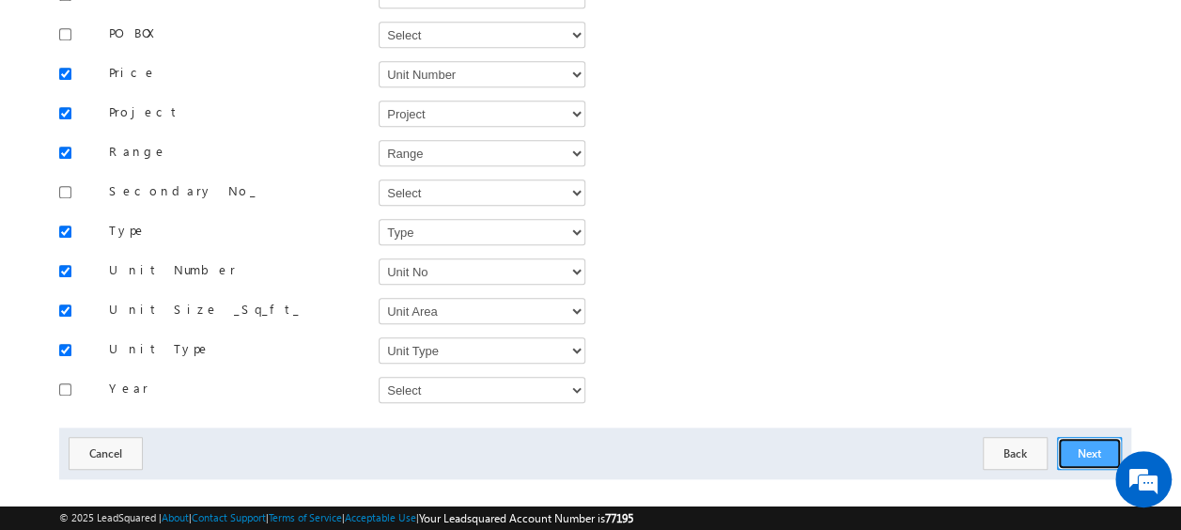
click at [1091, 437] on button "Next" at bounding box center [1089, 453] width 65 height 33
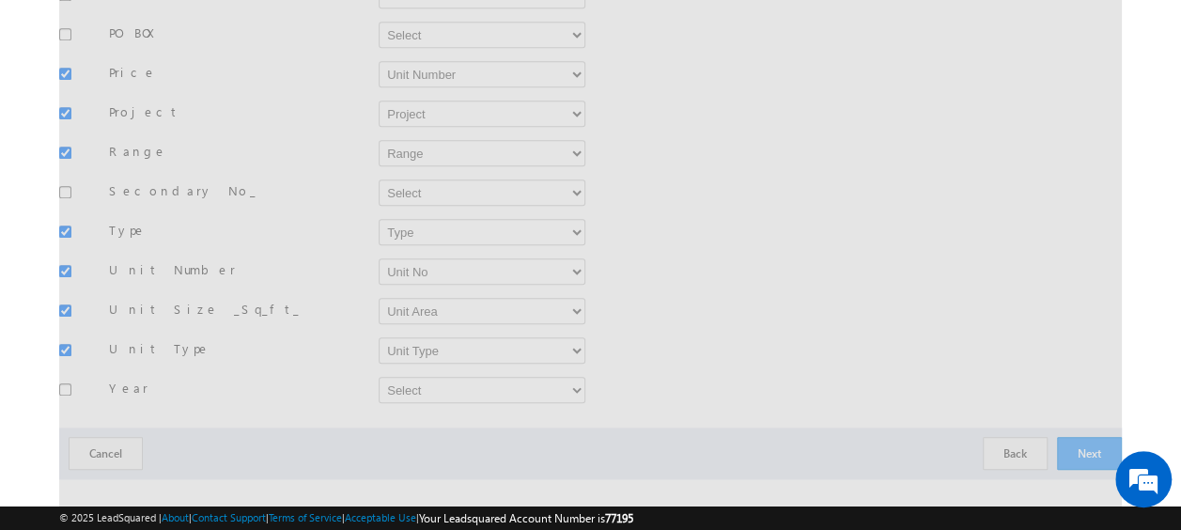
scroll to position [276, 0]
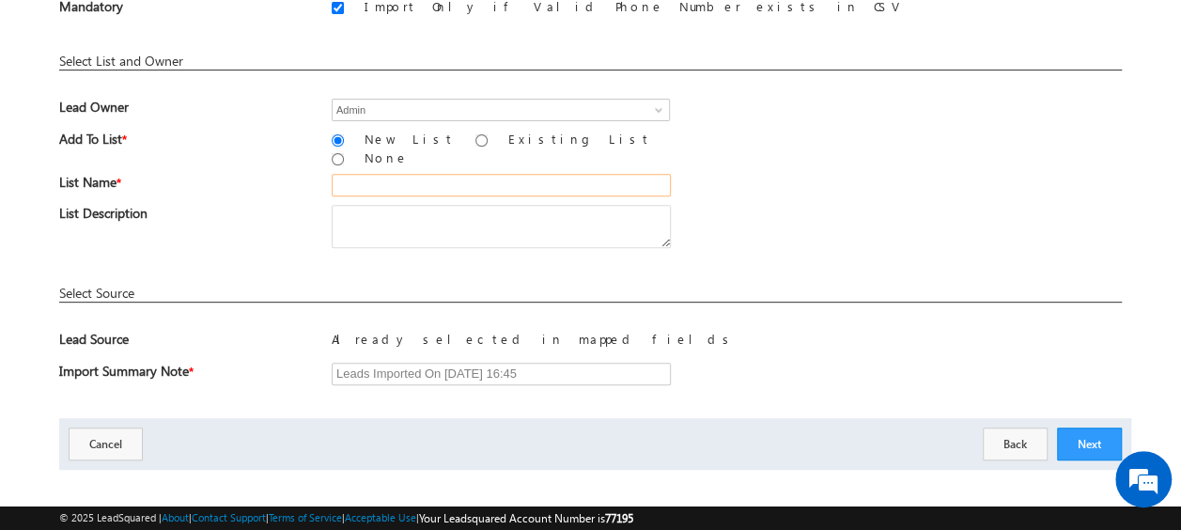
click at [375, 176] on input "text" at bounding box center [501, 185] width 339 height 23
type input "19_Aug_2025_MS_09_04"
click at [759, 205] on div "List Description" at bounding box center [590, 231] width 1063 height 52
click at [1088, 428] on button "Next" at bounding box center [1089, 444] width 65 height 33
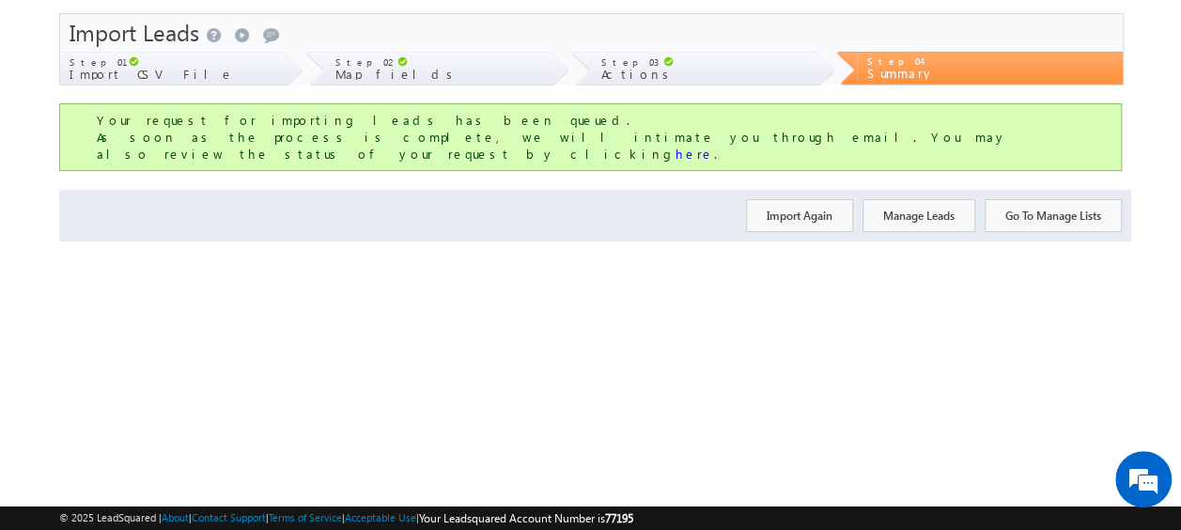
scroll to position [0, 0]
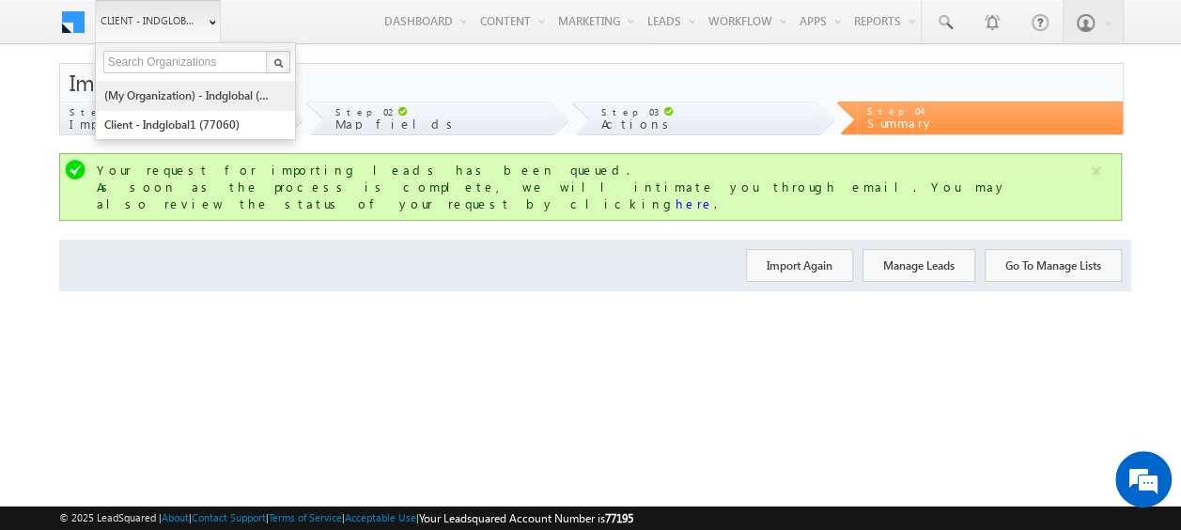
click at [188, 97] on link "(My Organization) - indglobal (48060)" at bounding box center [189, 95] width 172 height 29
